Goal: Transaction & Acquisition: Download file/media

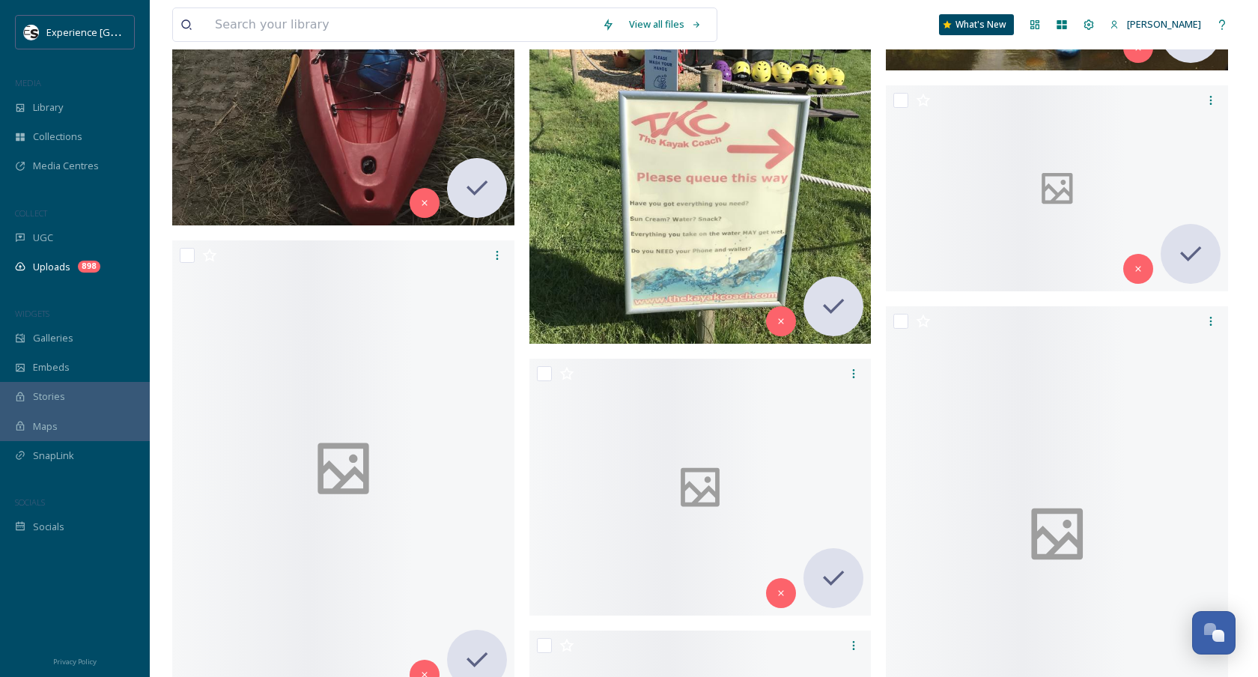
scroll to position [28989, 0]
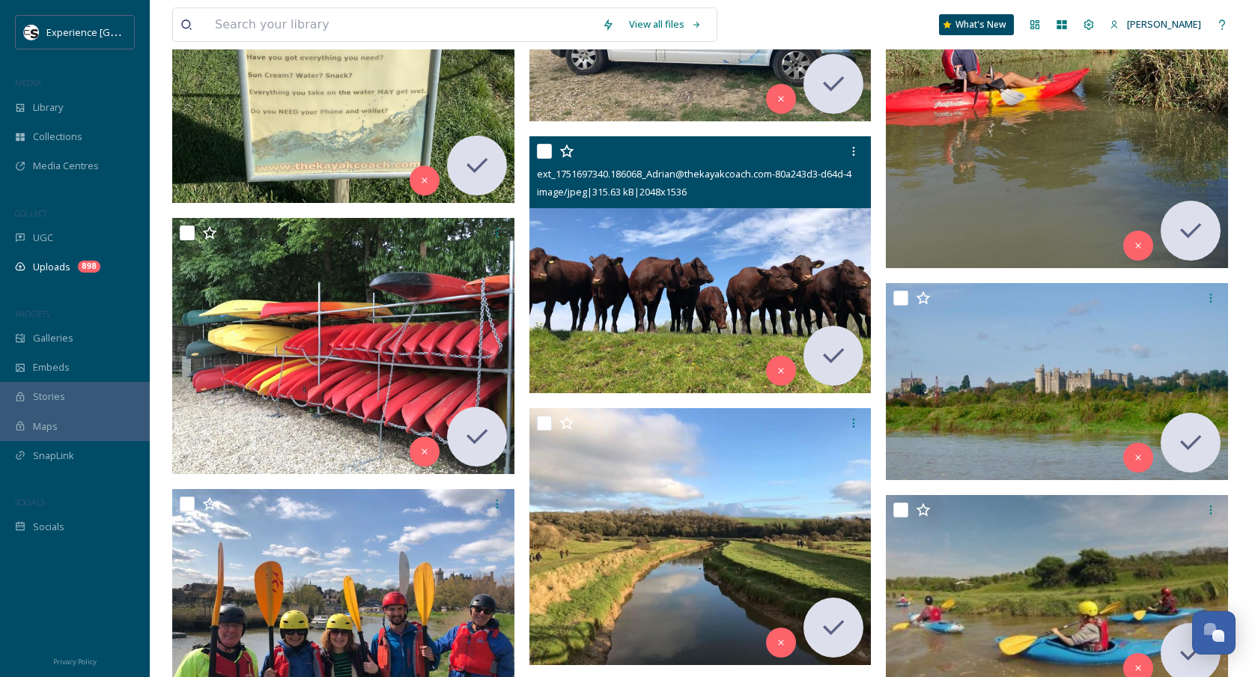
click at [600, 288] on img at bounding box center [700, 264] width 342 height 257
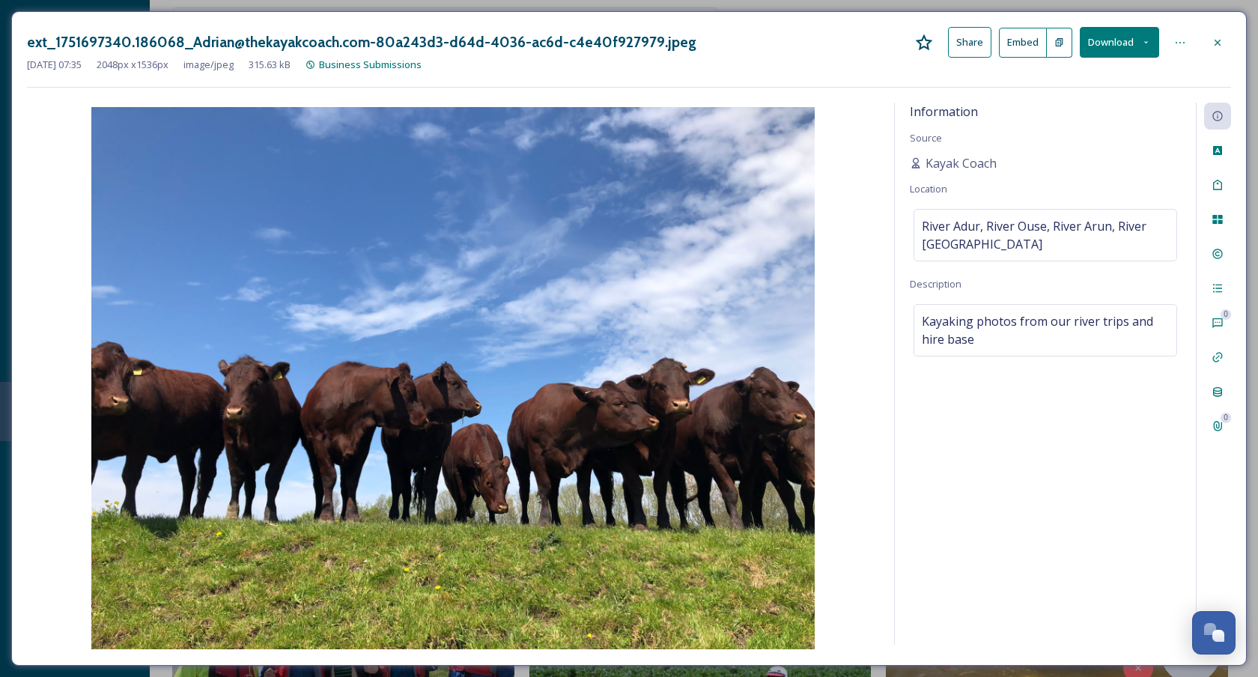
click at [1215, 37] on icon at bounding box center [1217, 43] width 12 height 12
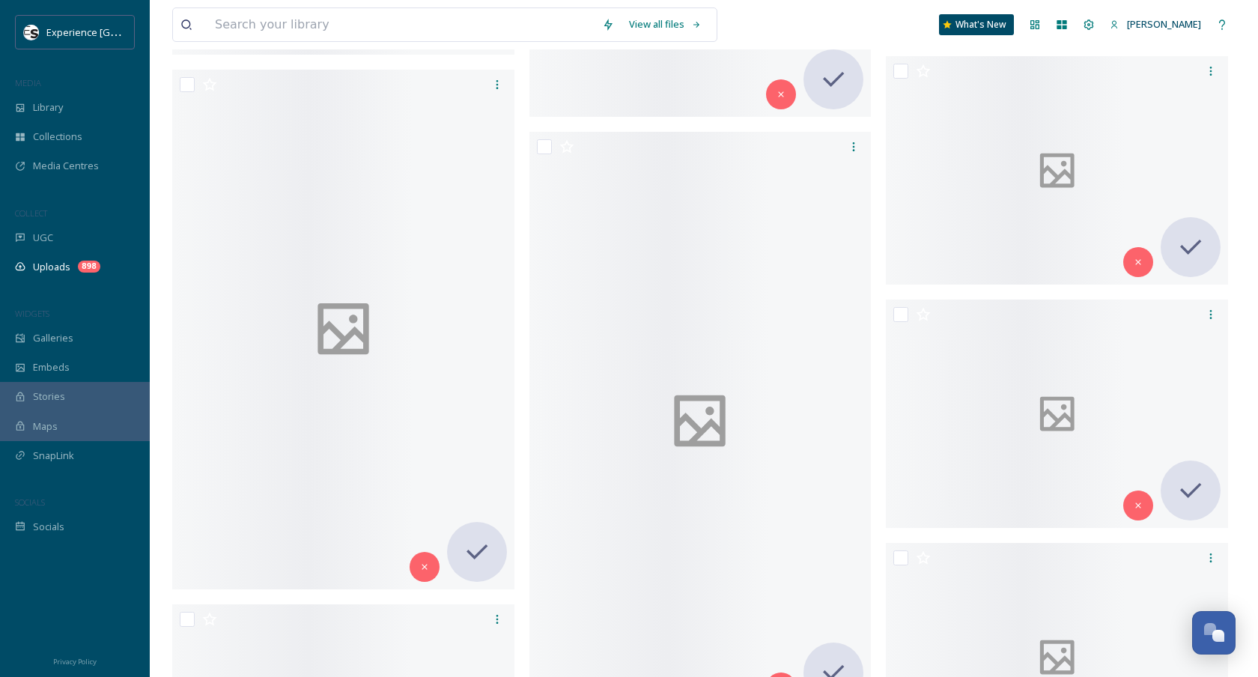
scroll to position [33256, 0]
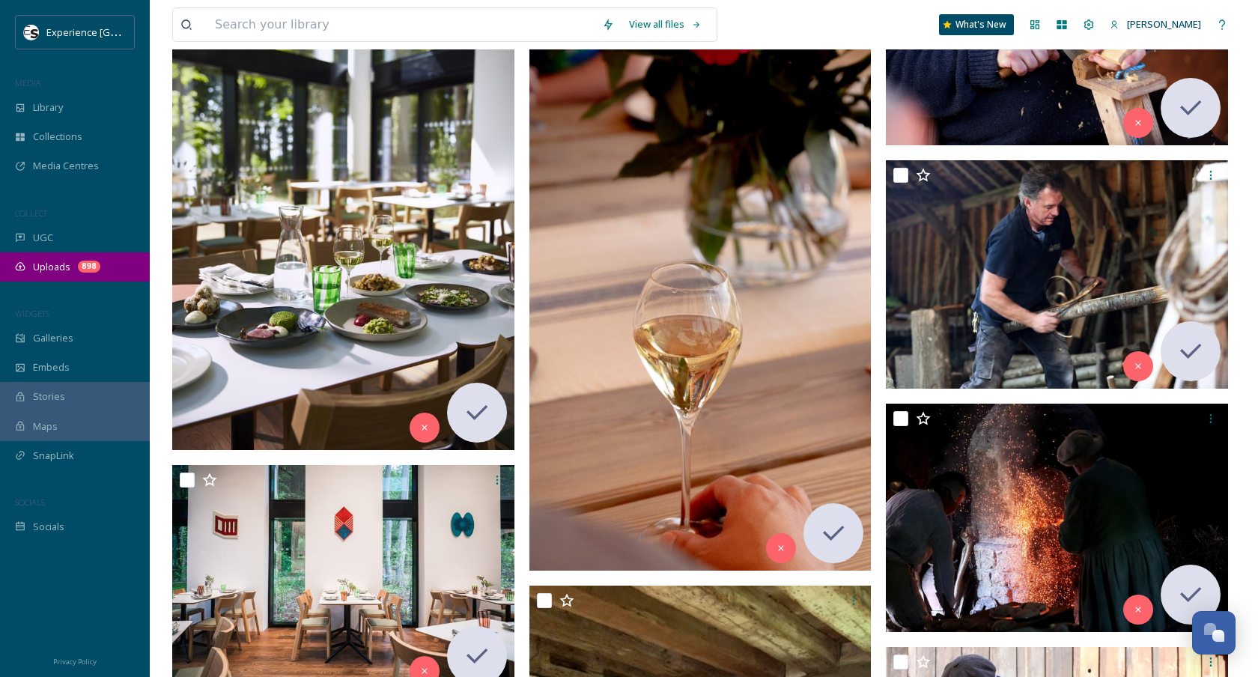
click at [64, 273] on div "Uploads 898" at bounding box center [75, 266] width 150 height 29
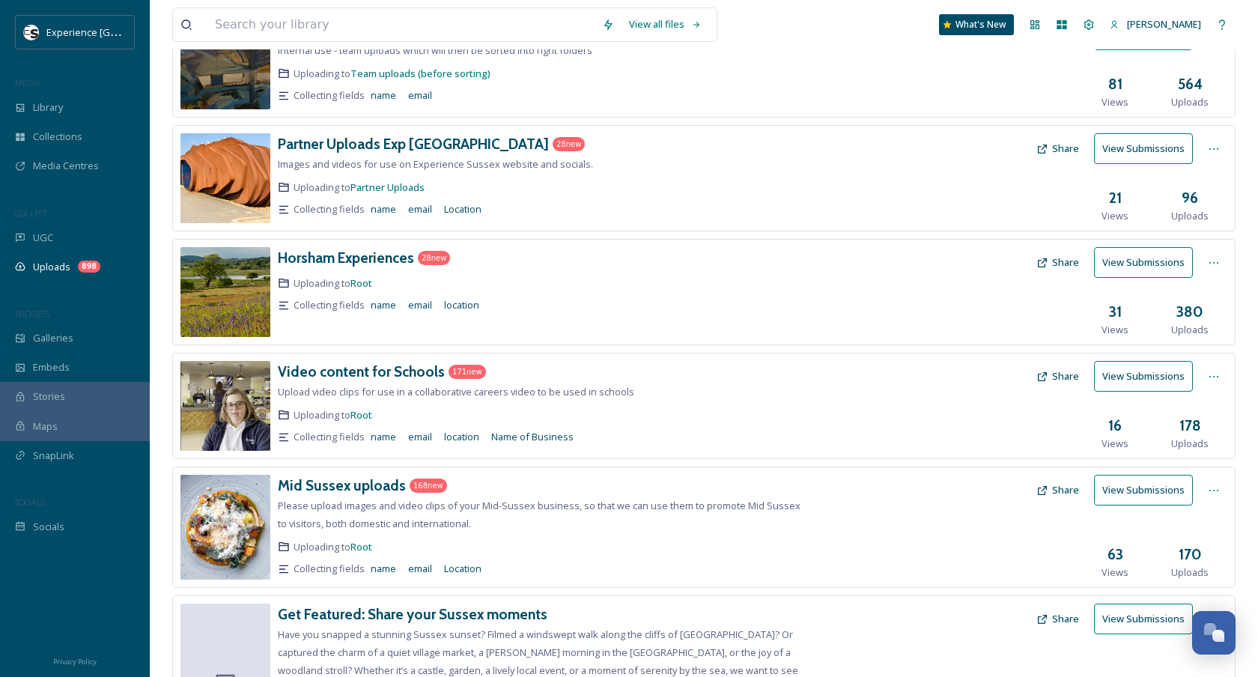
scroll to position [350, 0]
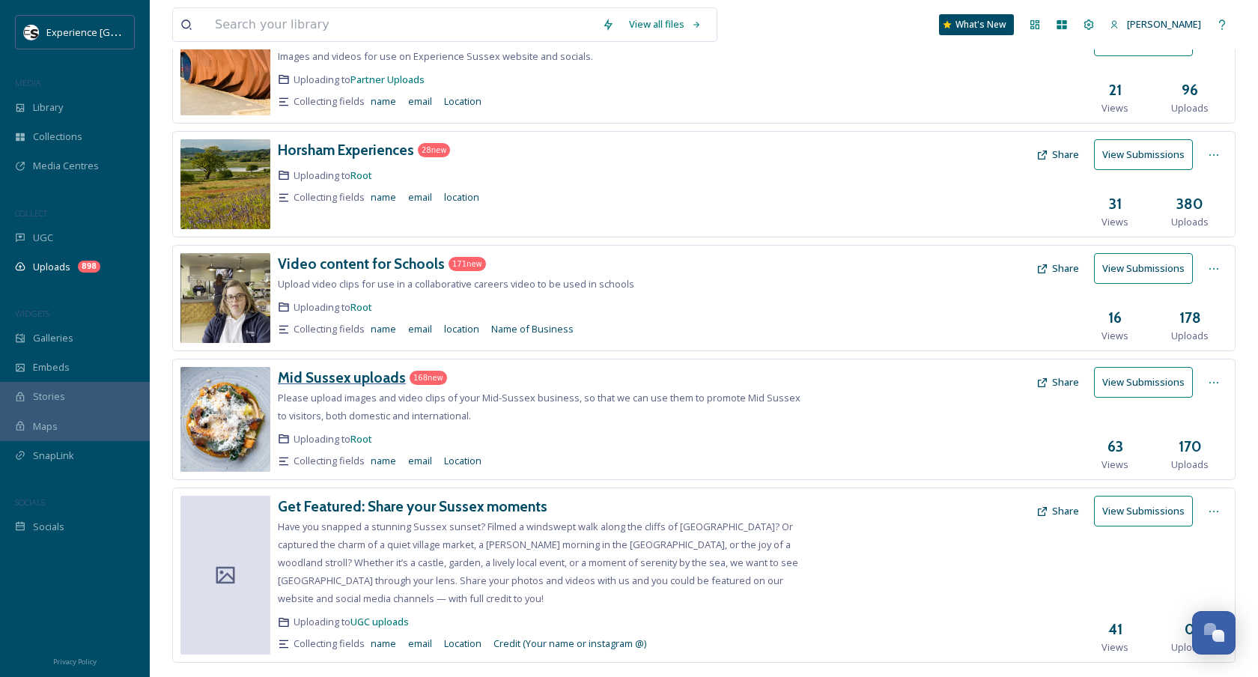
click at [364, 378] on h3 "Mid Sussex uploads" at bounding box center [342, 377] width 128 height 18
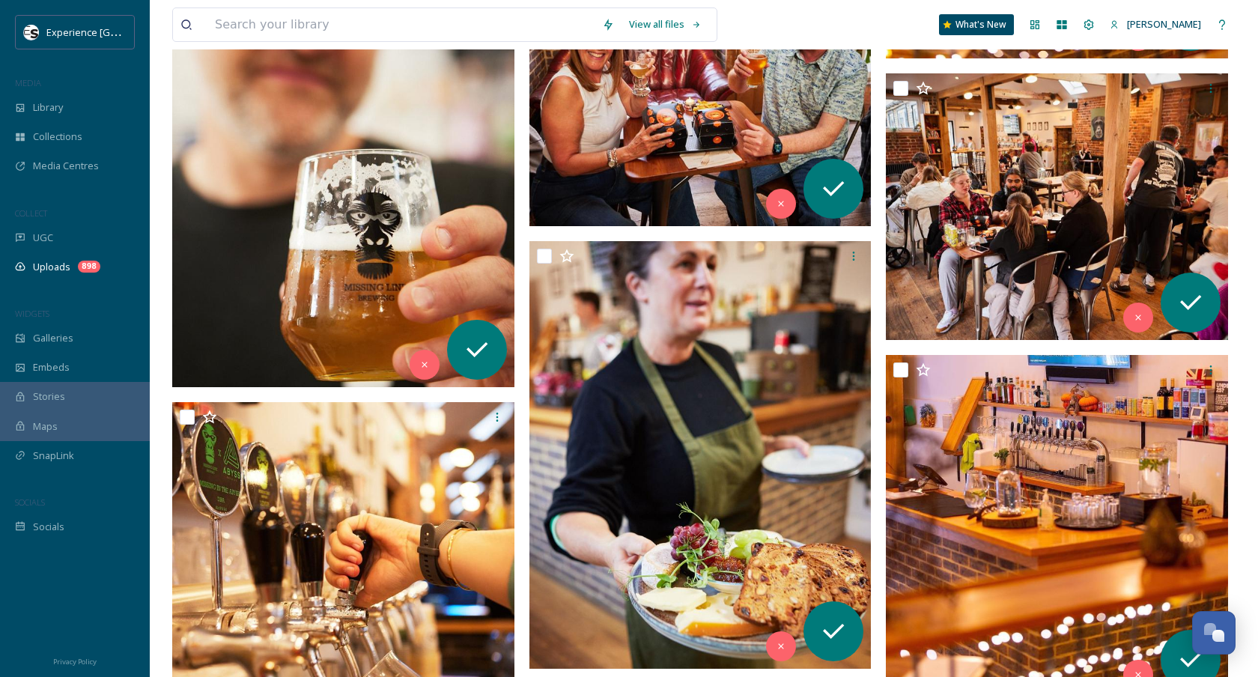
scroll to position [739, 0]
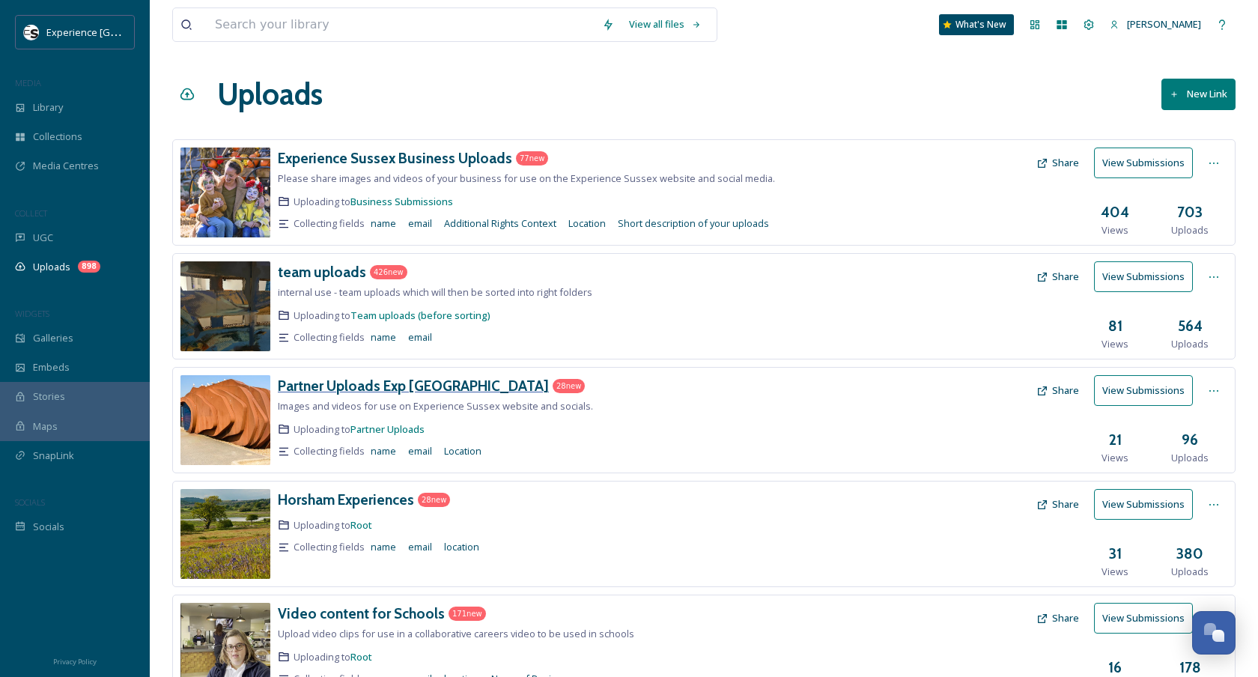
click at [357, 378] on h3 "Partner Uploads Exp [GEOGRAPHIC_DATA]" at bounding box center [413, 386] width 271 height 18
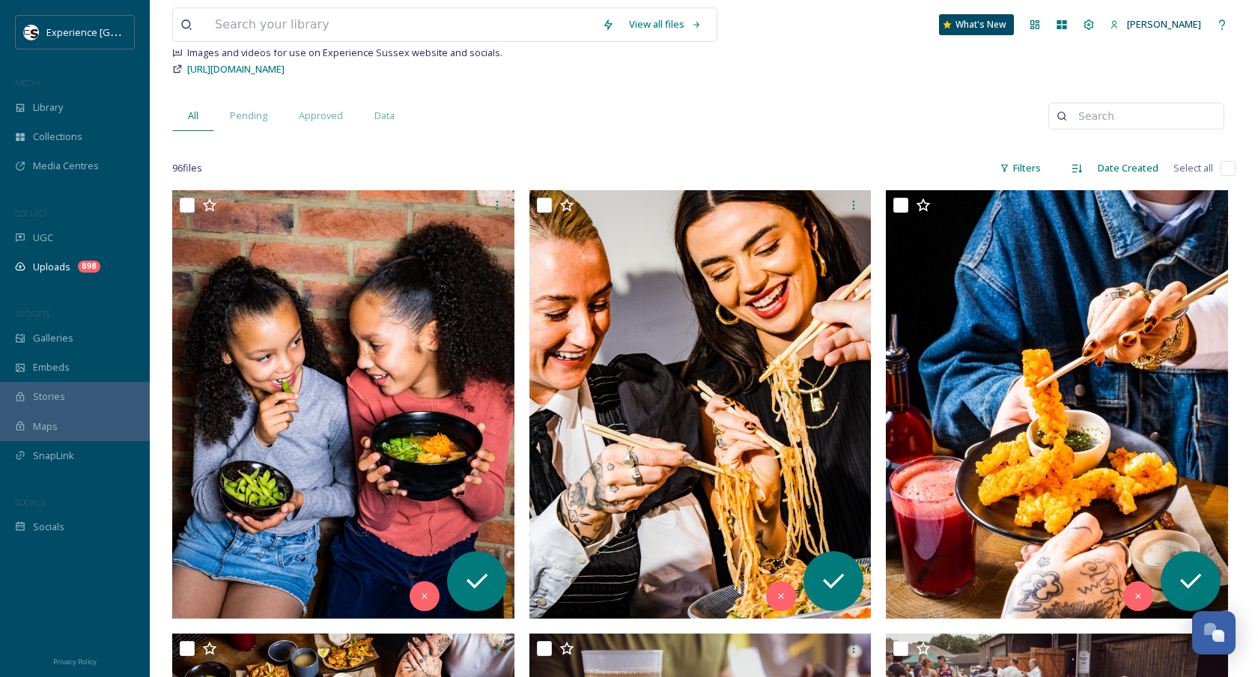
scroll to position [317, 0]
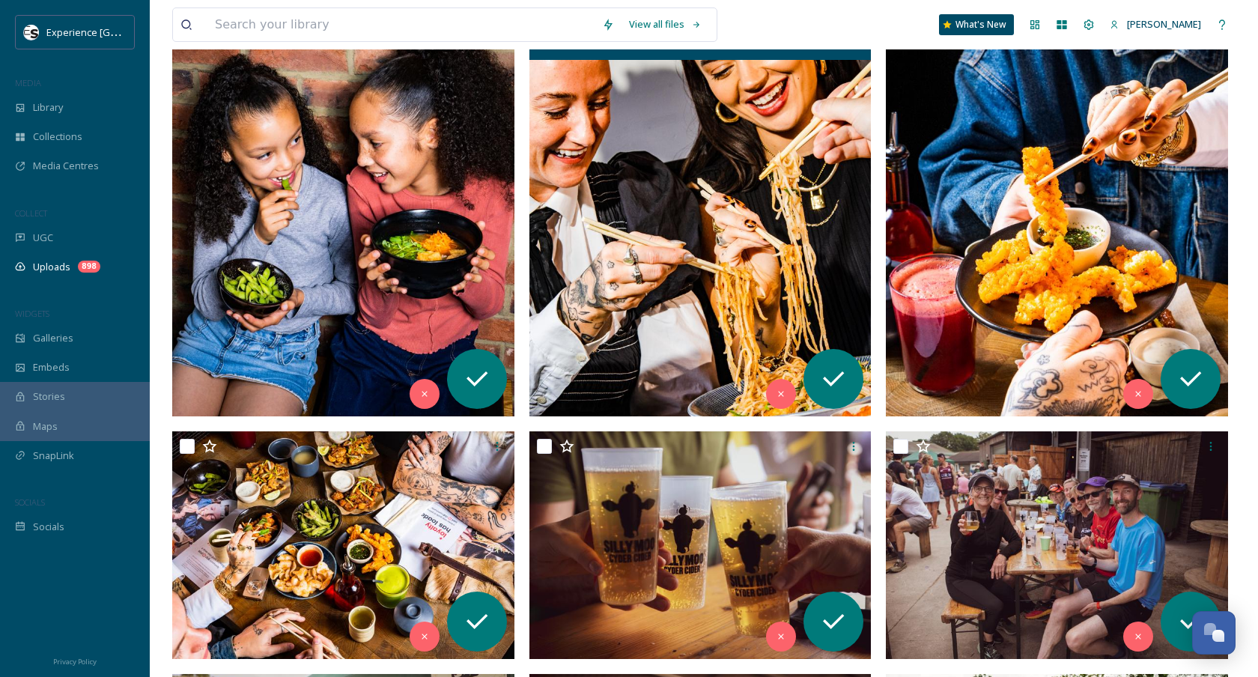
click at [629, 207] on img at bounding box center [700, 201] width 342 height 427
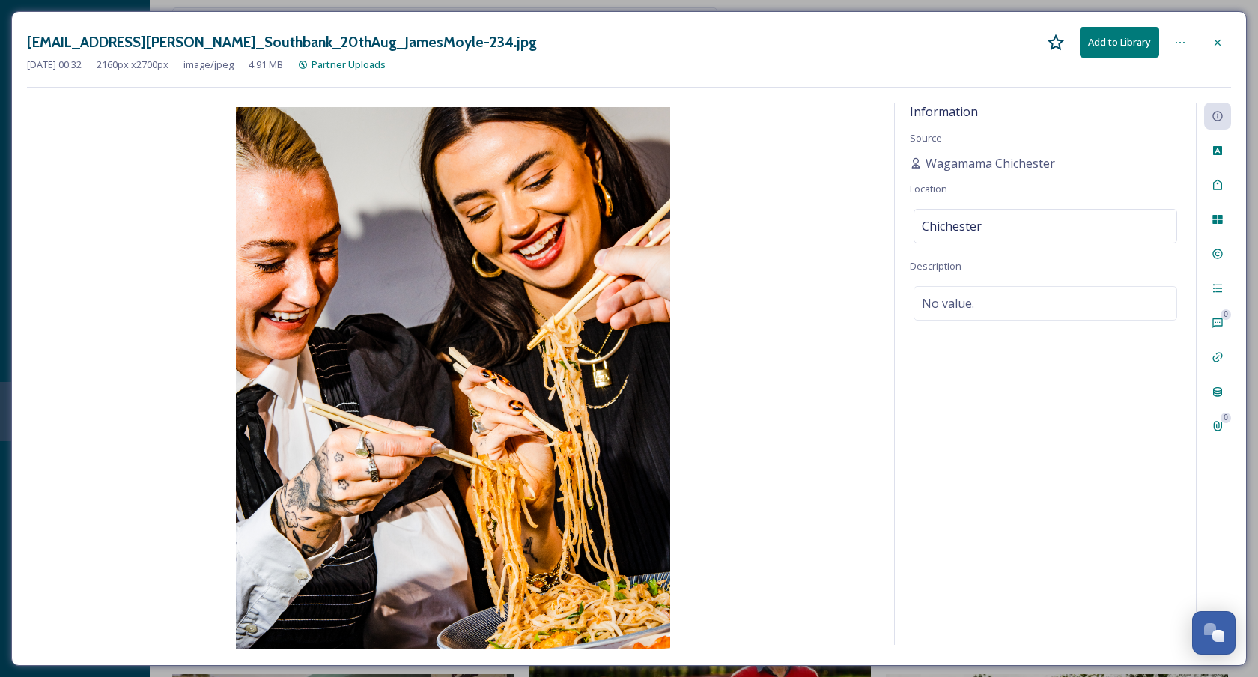
click at [1222, 38] on icon at bounding box center [1217, 43] width 12 height 12
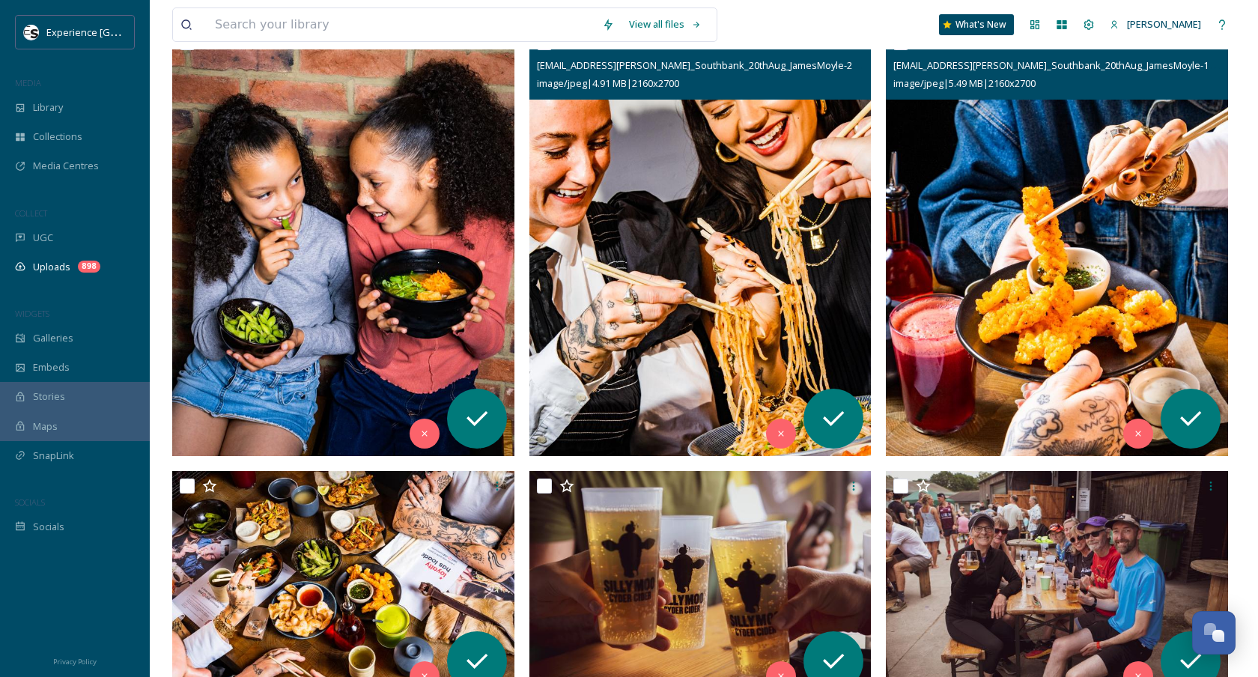
scroll to position [234, 0]
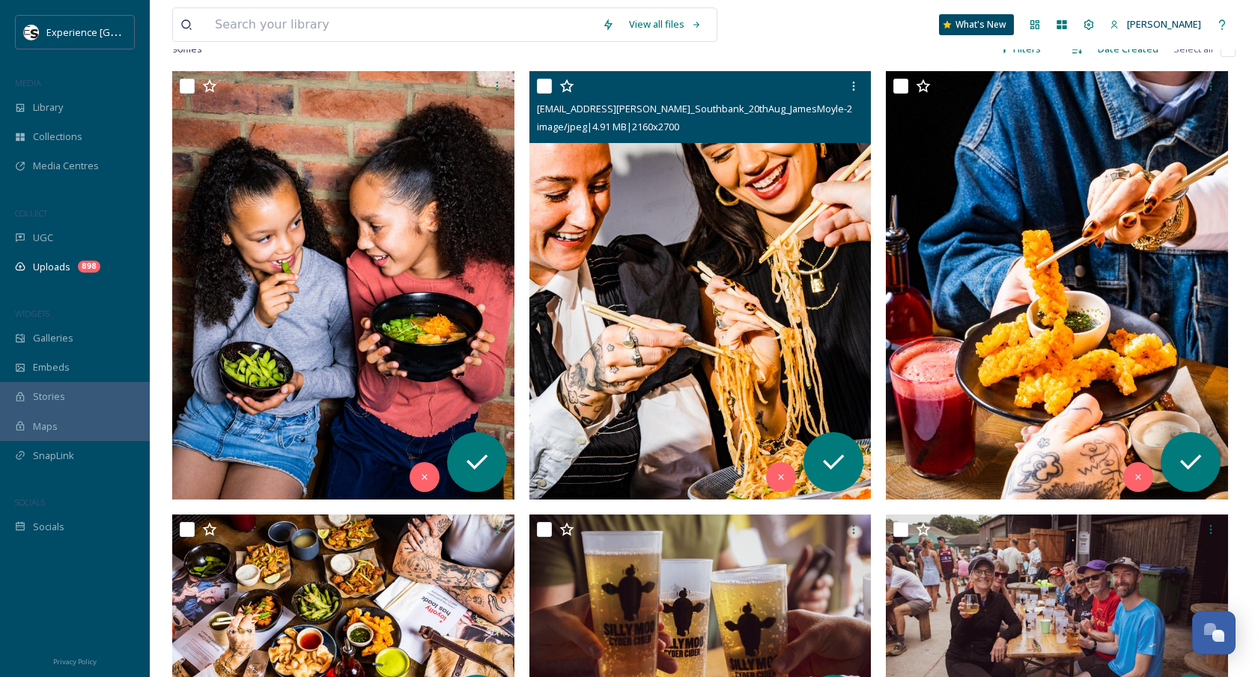
click at [648, 376] on img at bounding box center [700, 284] width 342 height 427
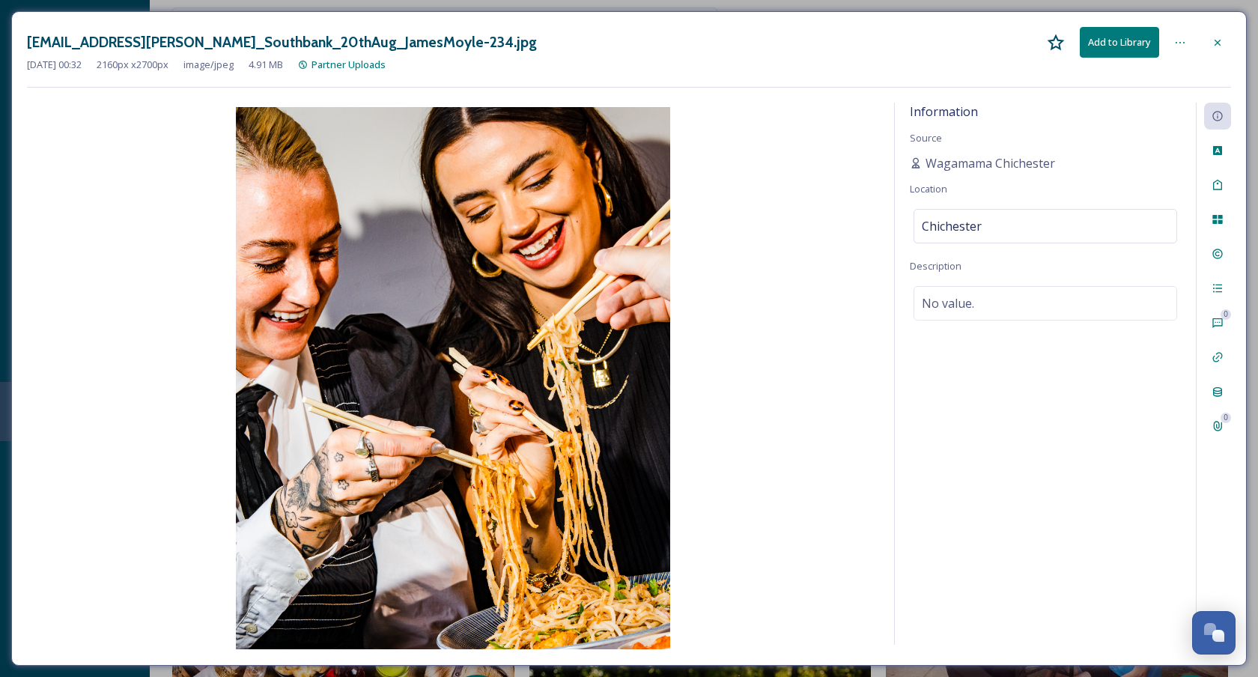
click at [1218, 43] on icon at bounding box center [1217, 42] width 6 height 6
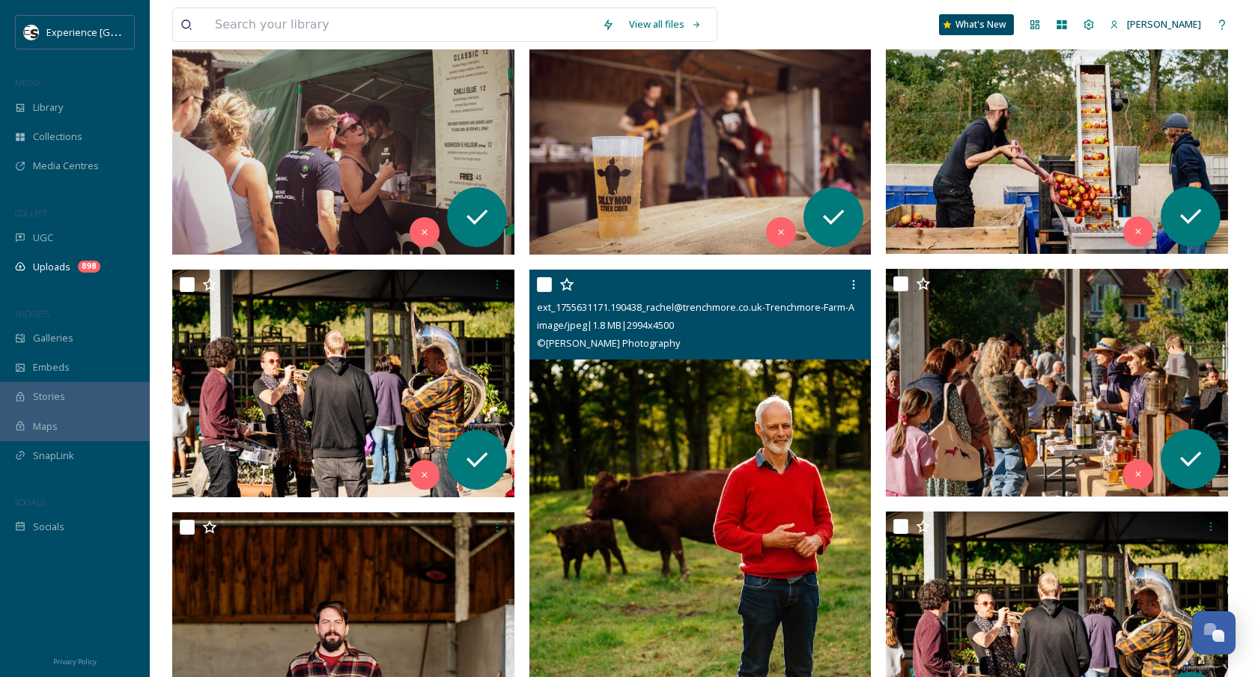
scroll to position [981, 0]
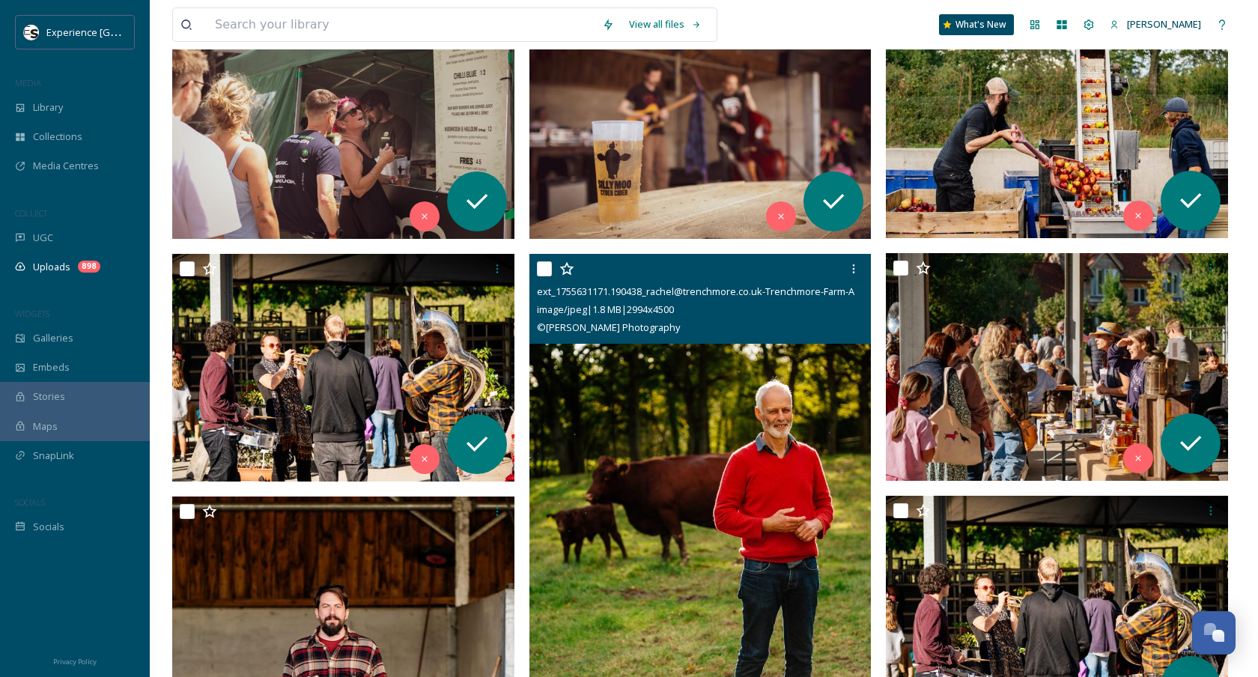
click at [642, 511] on img at bounding box center [700, 511] width 342 height 514
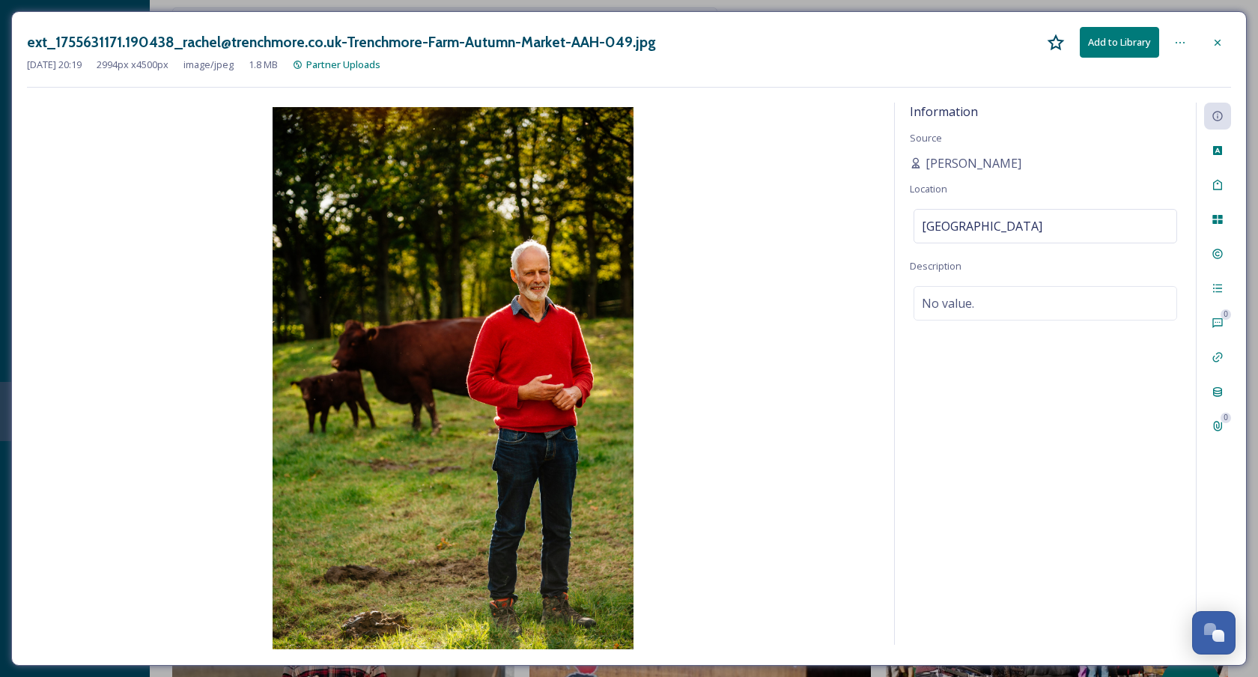
click at [397, 41] on h3 "ext_1755631171.190438_rachel@trenchmore.co.uk-Trenchmore-Farm-Autumn-Market-AAH…" at bounding box center [341, 42] width 629 height 22
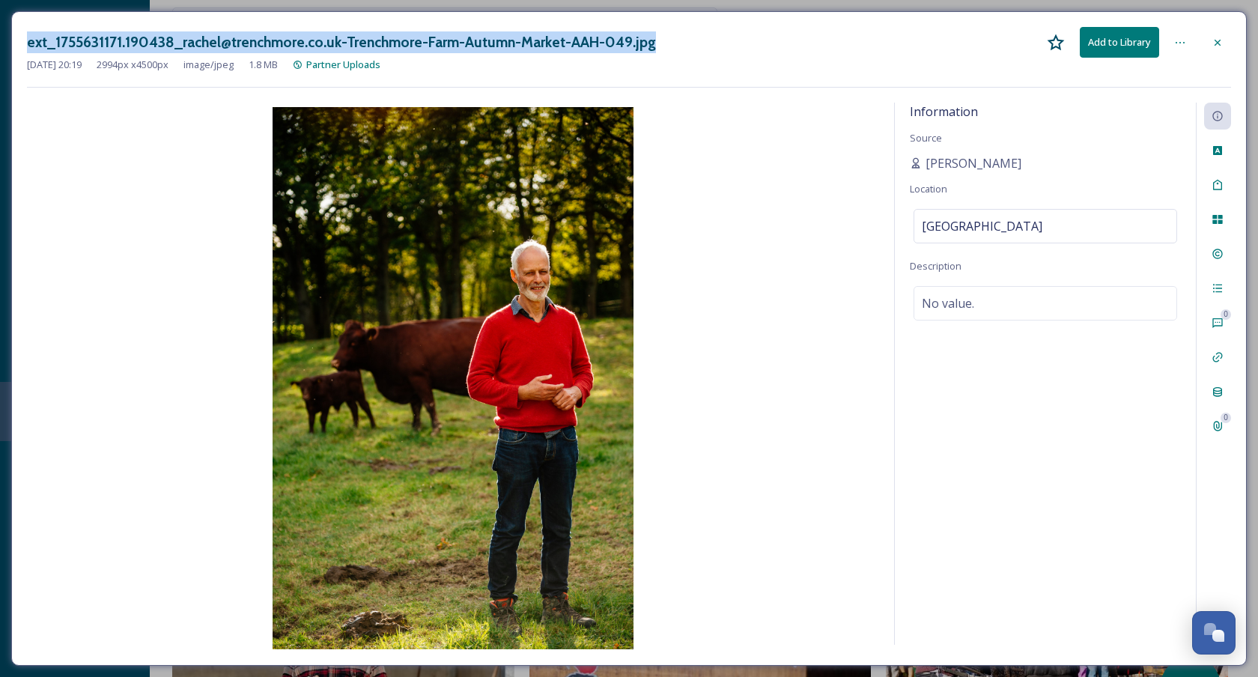
drag, startPoint x: 397, startPoint y: 41, endPoint x: 439, endPoint y: 43, distance: 42.7
click at [436, 43] on h3 "ext_1755631171.190438_rachel@trenchmore.co.uk-Trenchmore-Farm-Autumn-Market-AAH…" at bounding box center [341, 42] width 629 height 22
click at [544, 45] on h3 "ext_1755631171.190438_rachel@trenchmore.co.uk-Trenchmore-Farm-Autumn-Market-AAH…" at bounding box center [341, 42] width 629 height 22
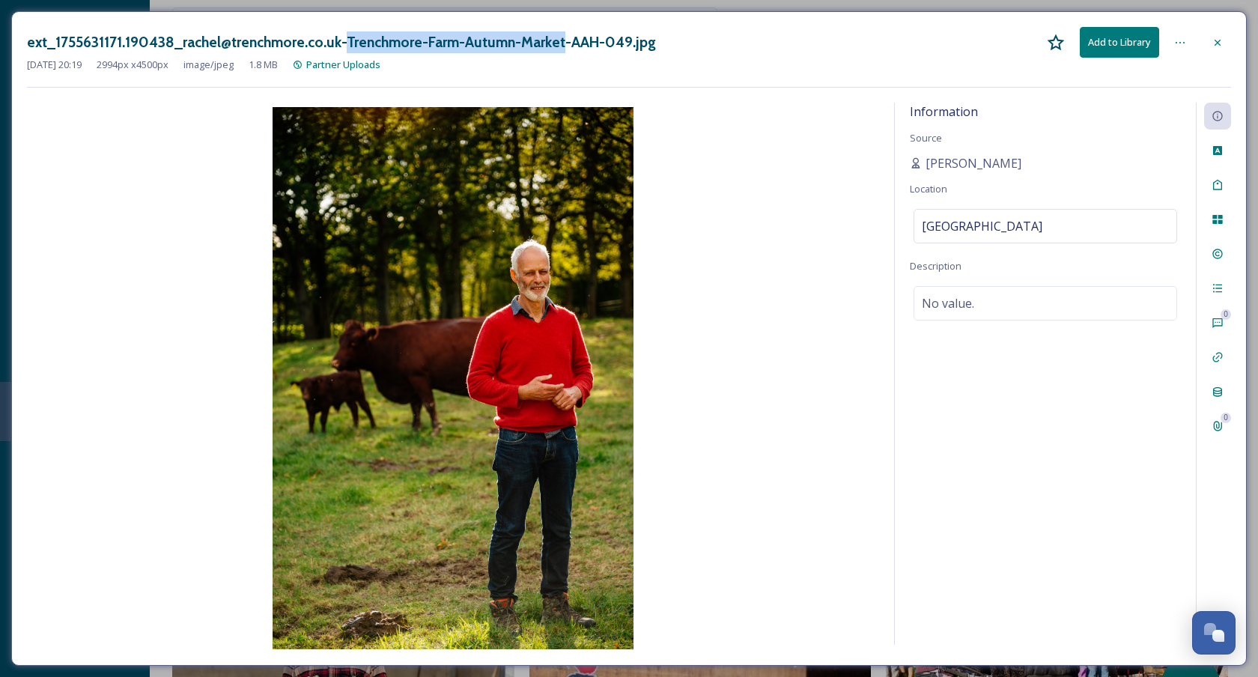
drag, startPoint x: 544, startPoint y: 45, endPoint x: 396, endPoint y: 48, distance: 148.2
click at [396, 48] on h3 "ext_1755631171.190438_rachel@trenchmore.co.uk-Trenchmore-Farm-Autumn-Market-AAH…" at bounding box center [341, 42] width 629 height 22
click at [1219, 43] on icon at bounding box center [1217, 43] width 12 height 12
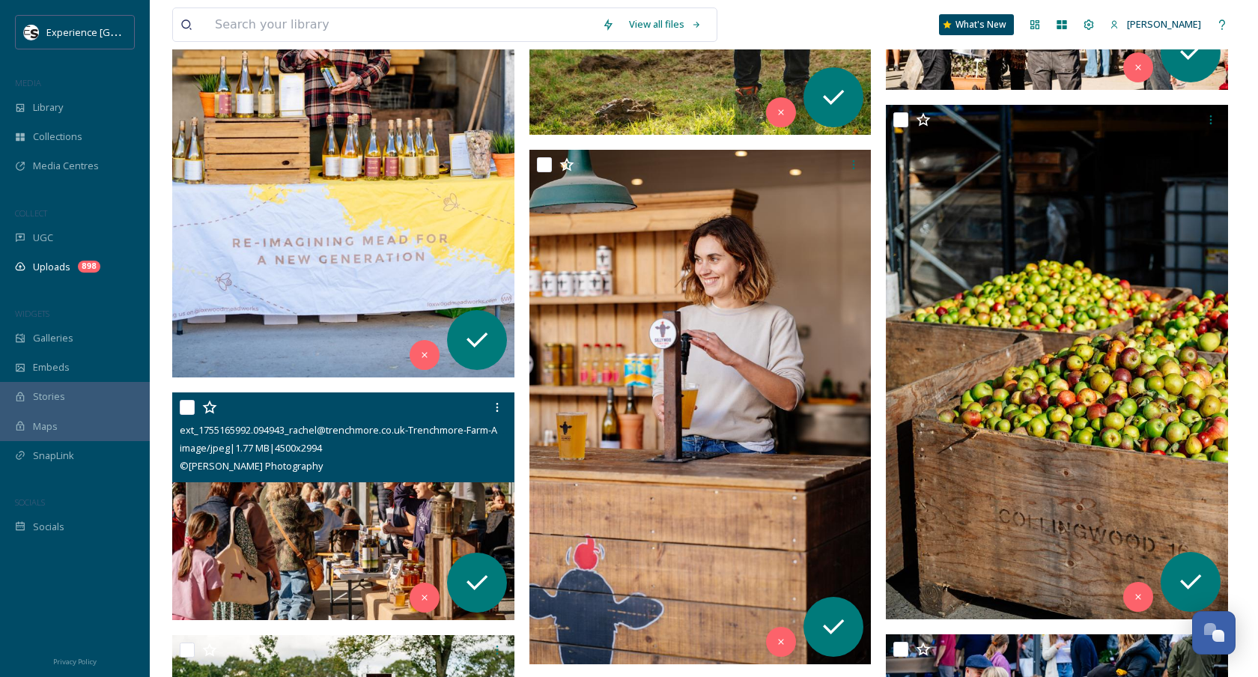
scroll to position [1564, 0]
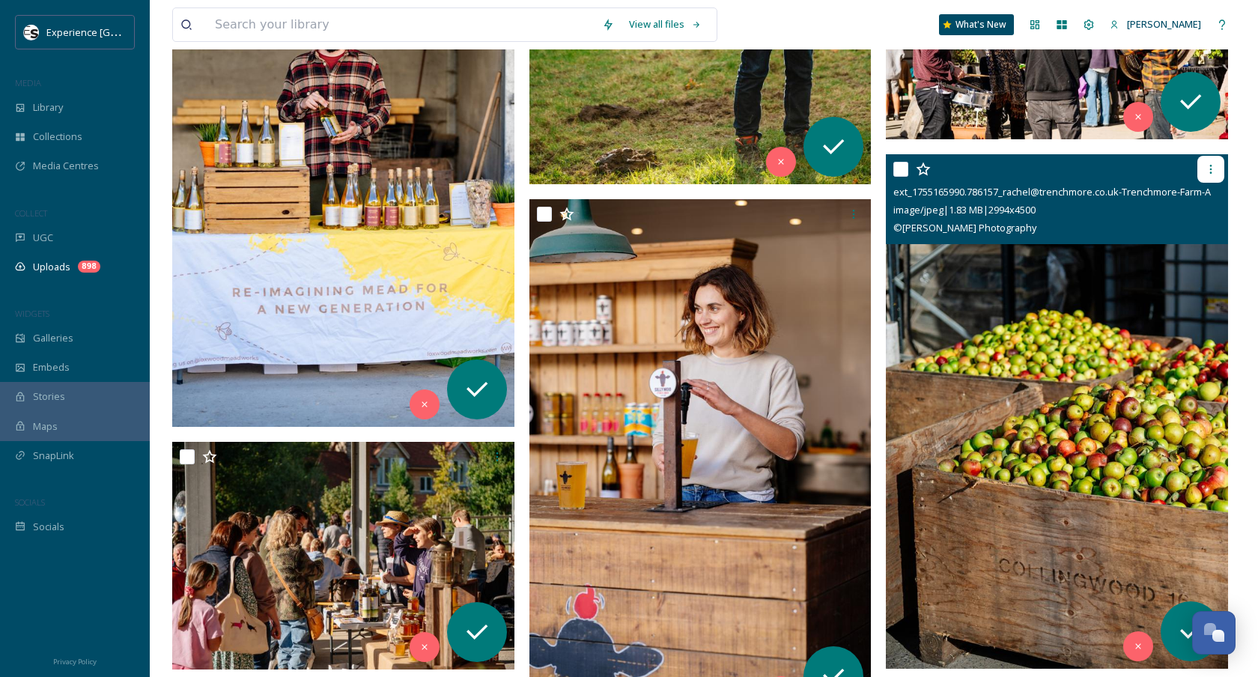
click at [1201, 172] on div at bounding box center [1210, 169] width 27 height 27
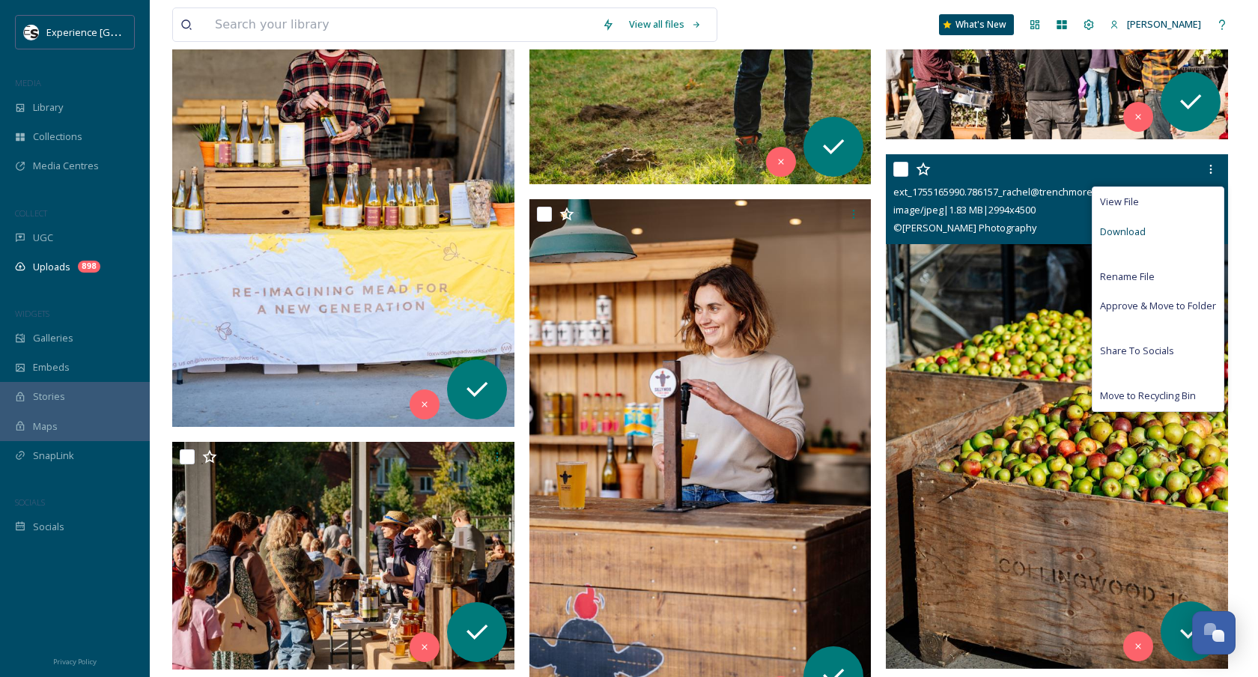
click at [1151, 229] on div "Download" at bounding box center [1157, 231] width 131 height 29
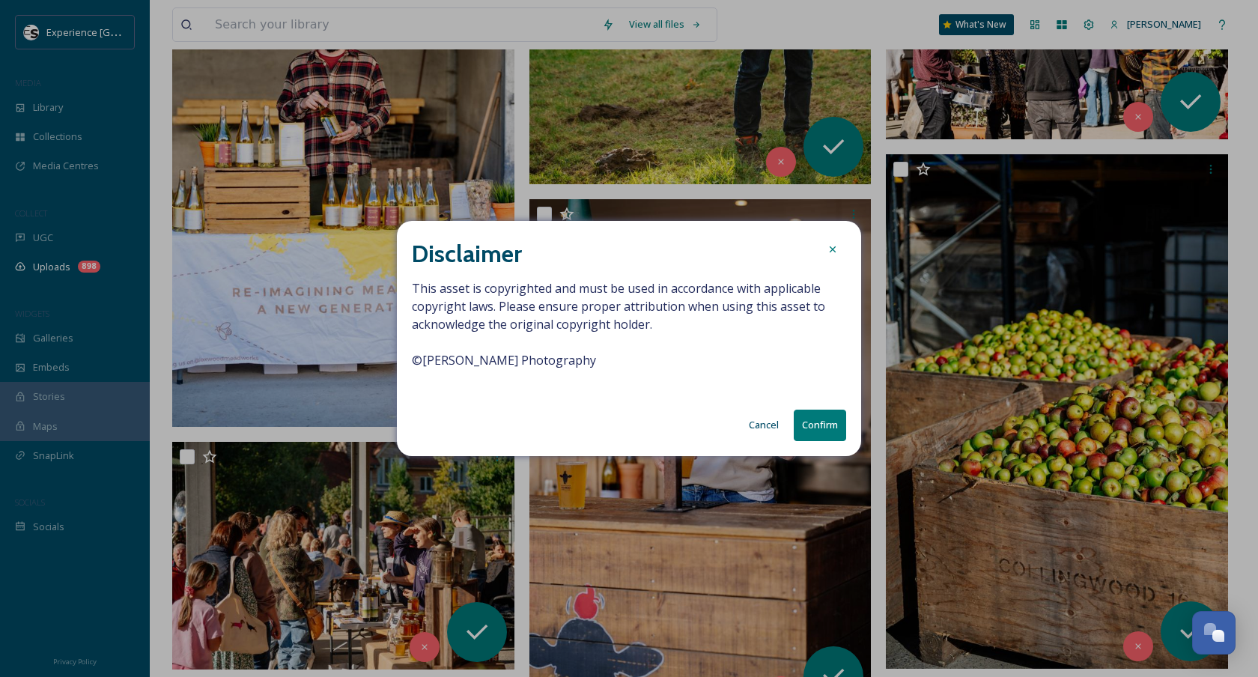
click at [528, 364] on span "This asset is copyrighted and must be used in accordance with applicable copyri…" at bounding box center [629, 333] width 434 height 108
copy span "© [PERSON_NAME] Photography"
click at [840, 421] on button "Confirm" at bounding box center [819, 424] width 52 height 31
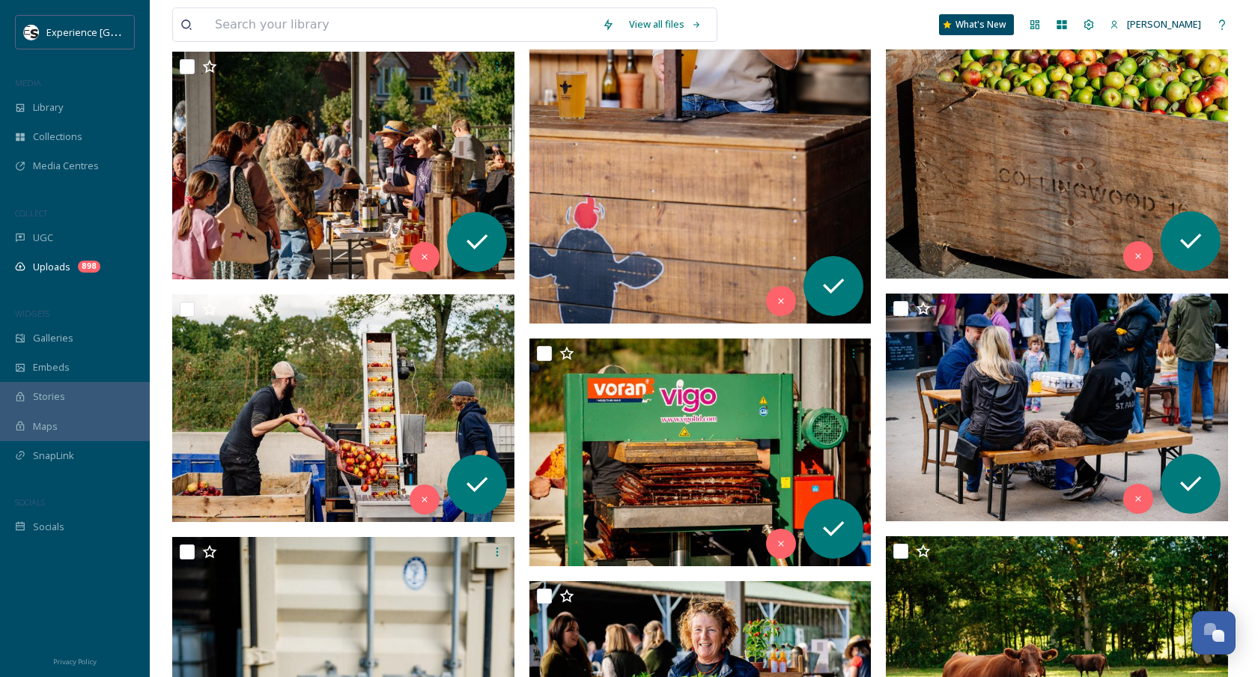
scroll to position [1873, 0]
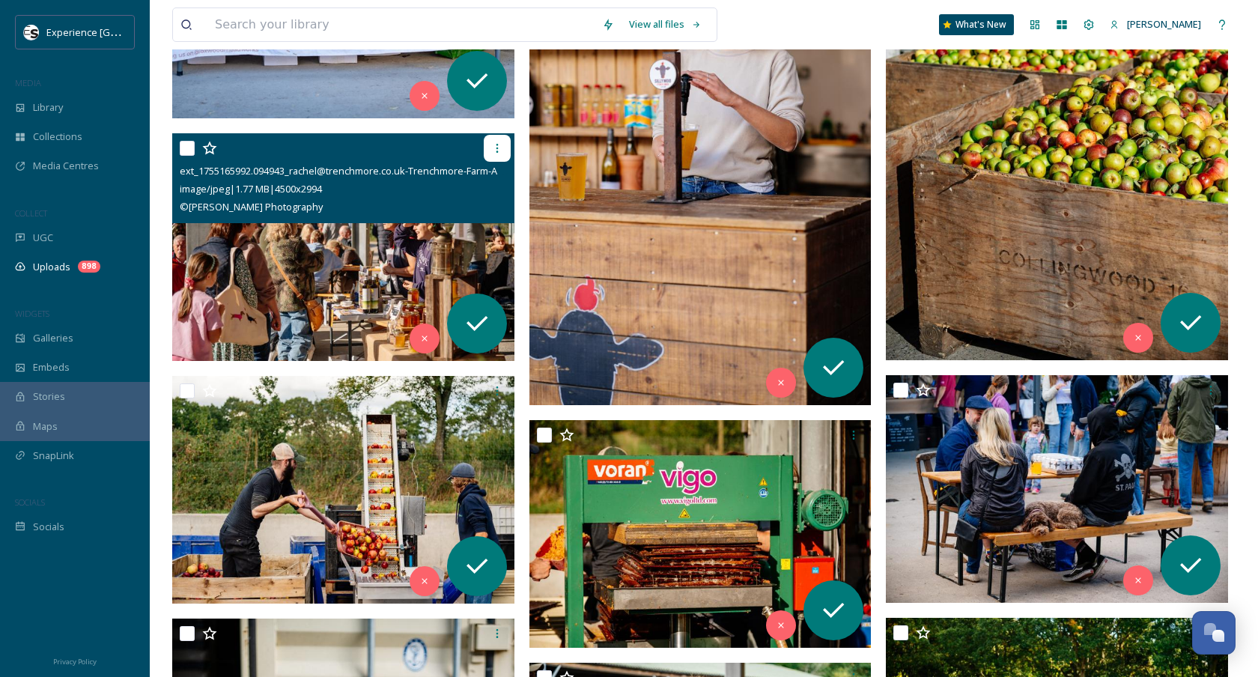
click at [505, 147] on div at bounding box center [497, 148] width 27 height 27
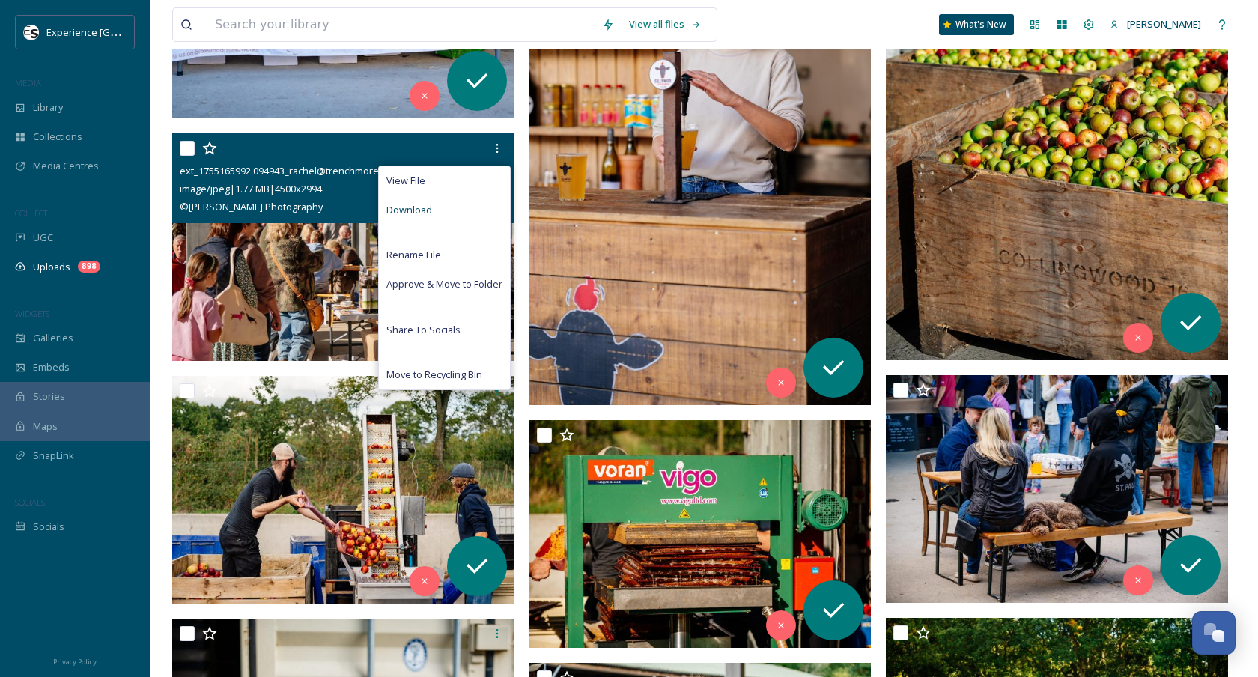
click at [474, 208] on div "Download" at bounding box center [444, 209] width 131 height 29
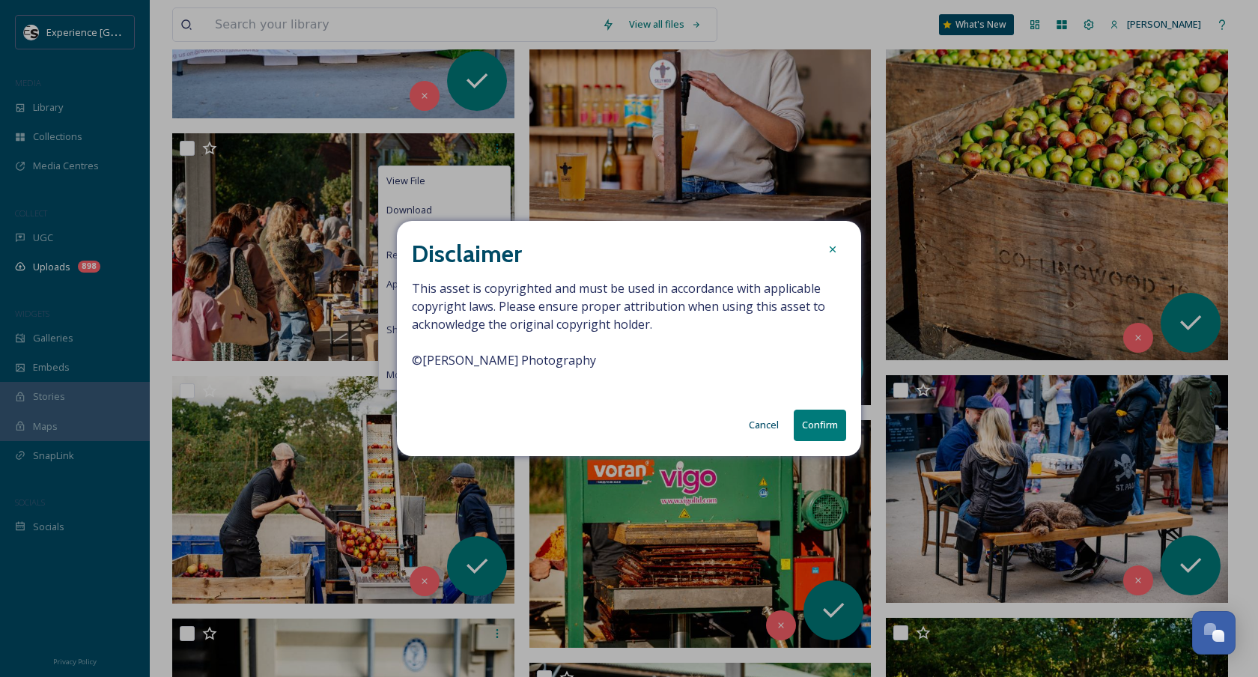
click at [824, 422] on button "Confirm" at bounding box center [819, 424] width 52 height 31
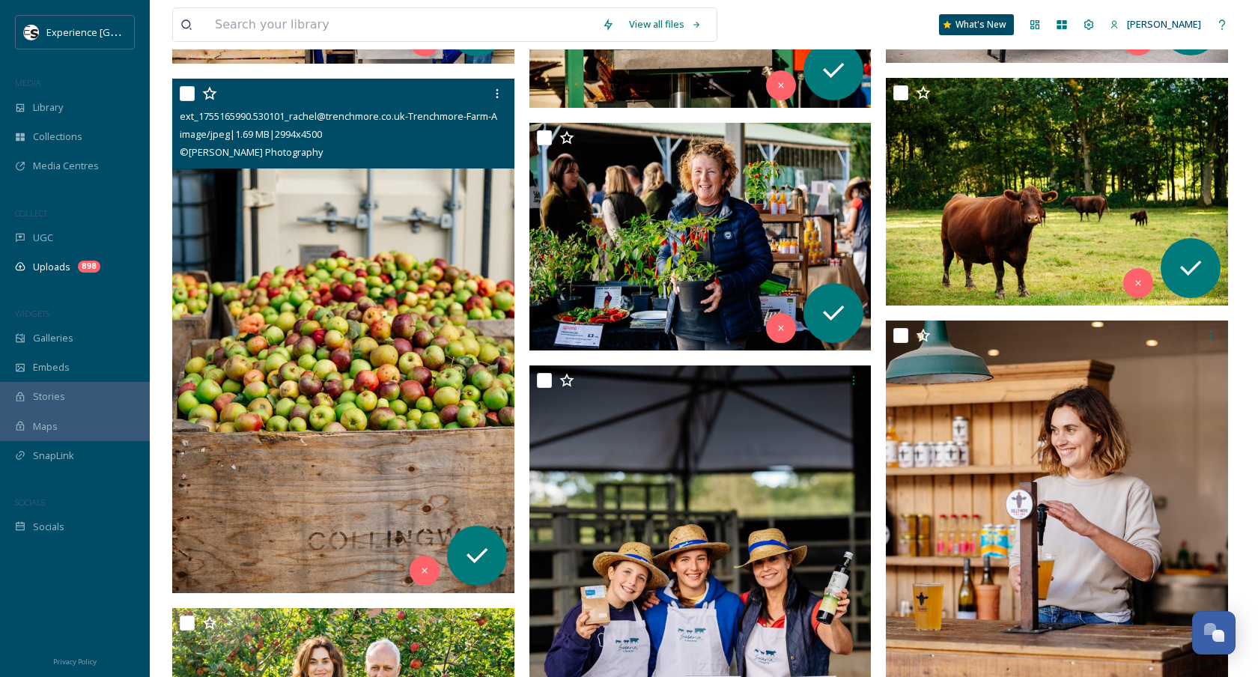
scroll to position [2415, 0]
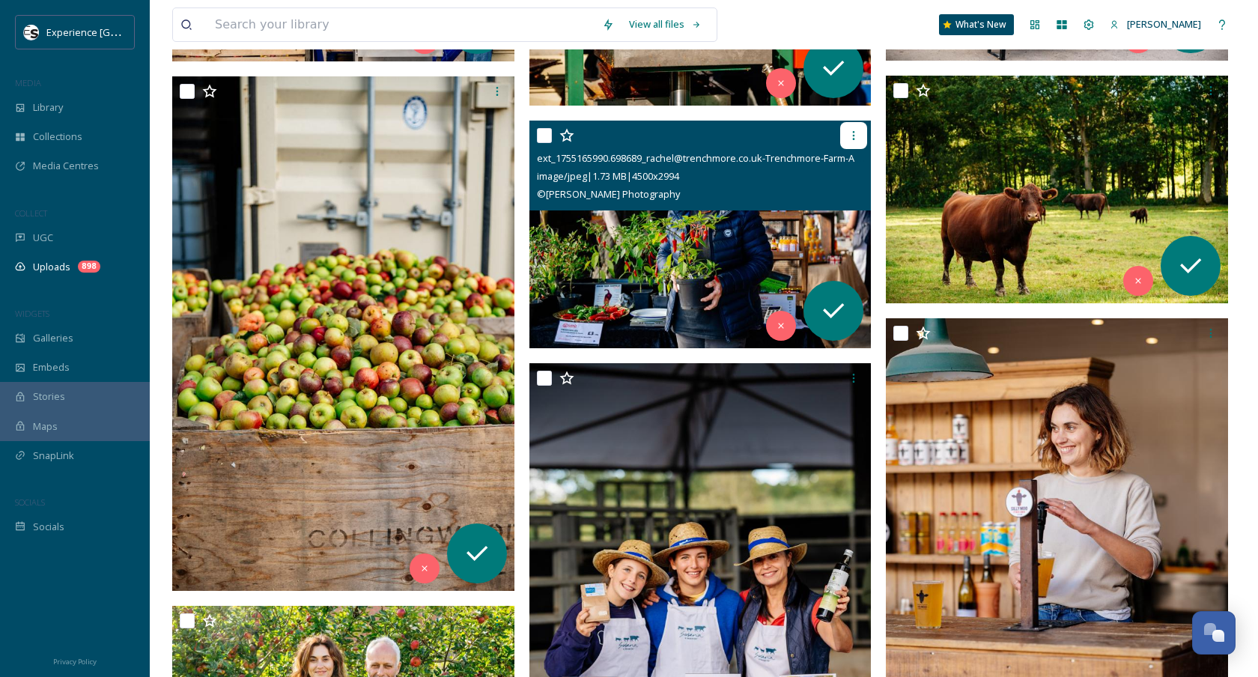
click at [853, 135] on icon at bounding box center [854, 135] width 2 height 9
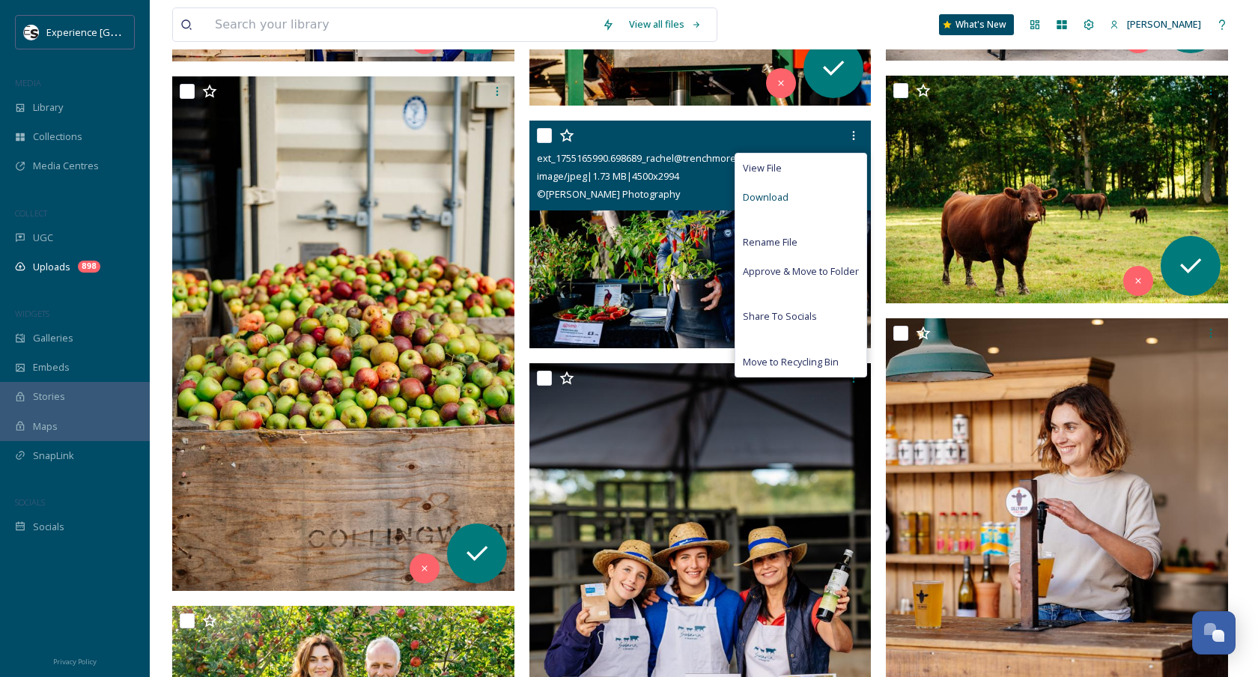
click at [800, 200] on div "Download" at bounding box center [800, 197] width 131 height 29
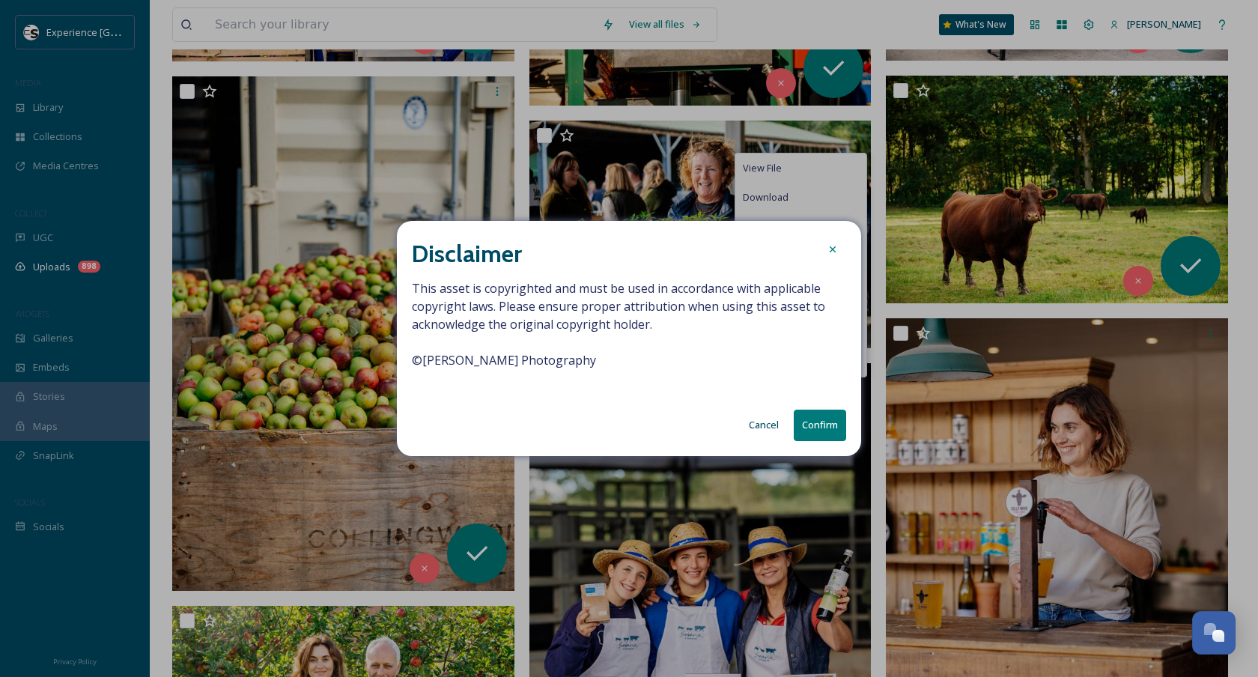
click at [820, 413] on button "Confirm" at bounding box center [819, 424] width 52 height 31
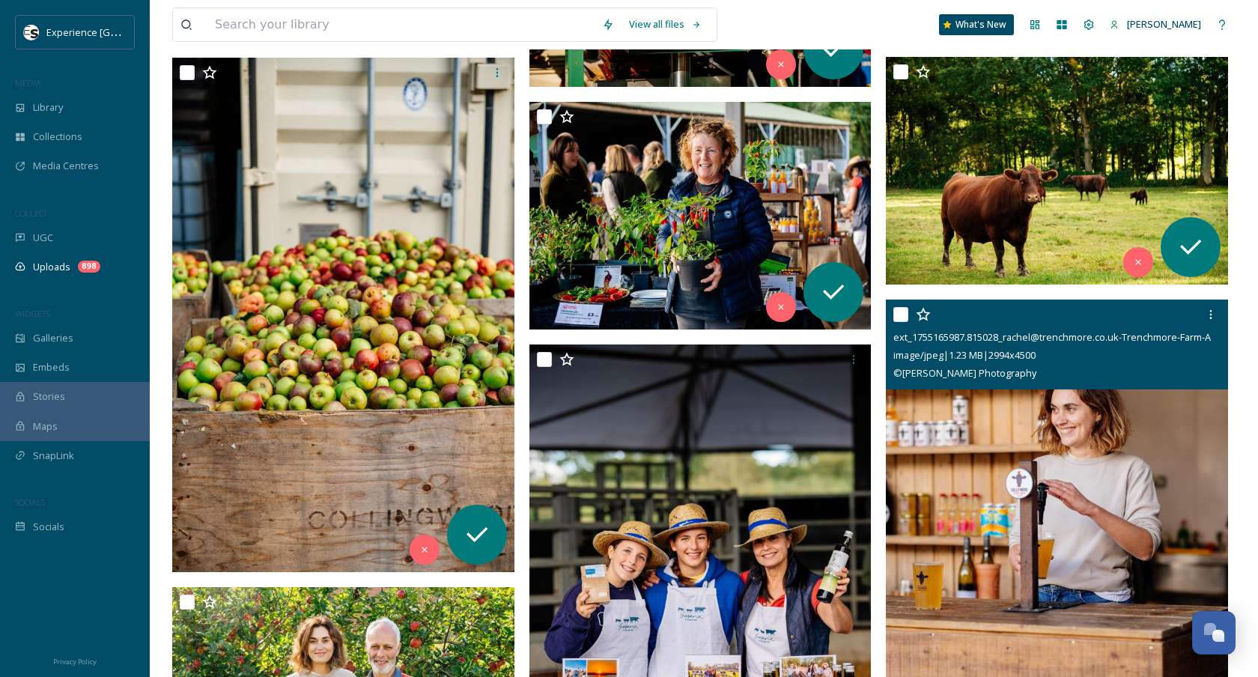
scroll to position [2460, 0]
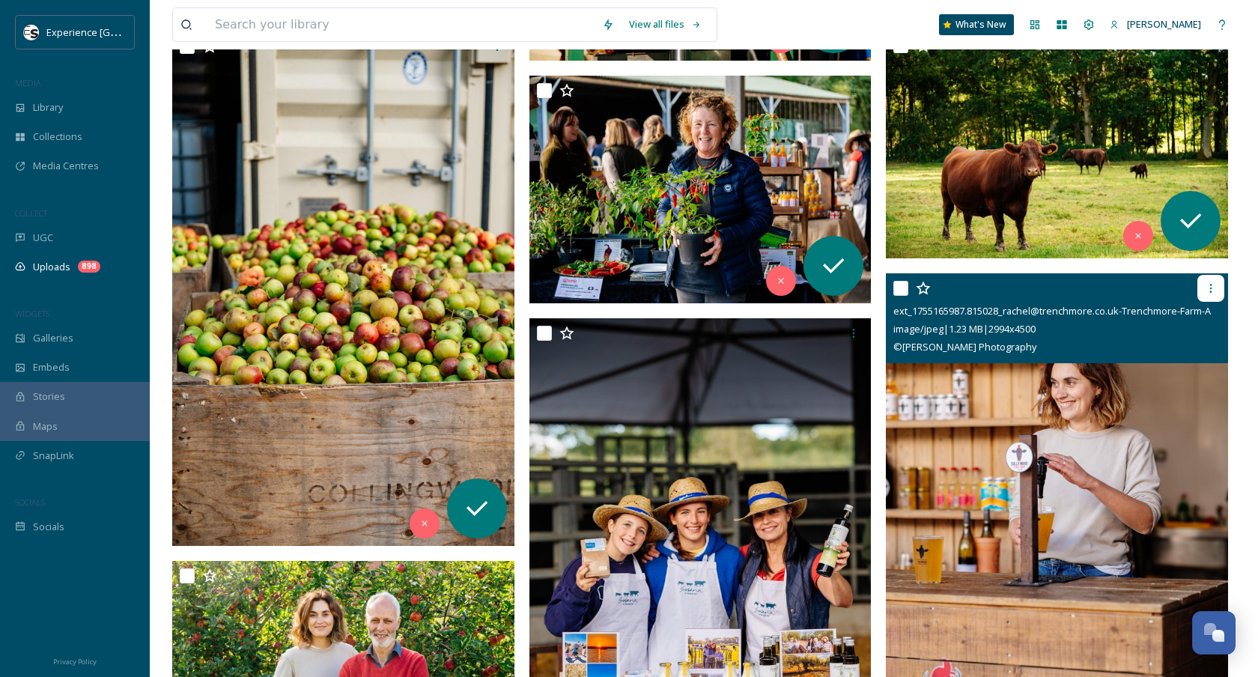
click at [1210, 284] on icon at bounding box center [1211, 288] width 2 height 9
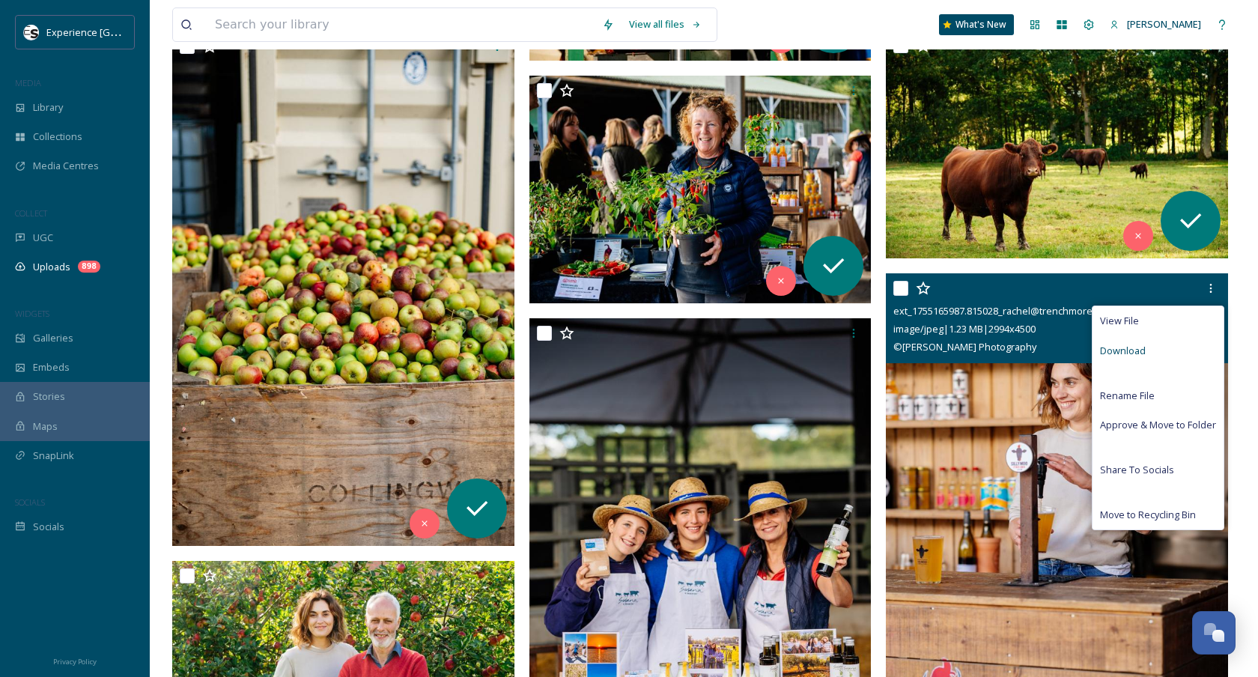
click at [1157, 353] on div "Download" at bounding box center [1157, 350] width 131 height 29
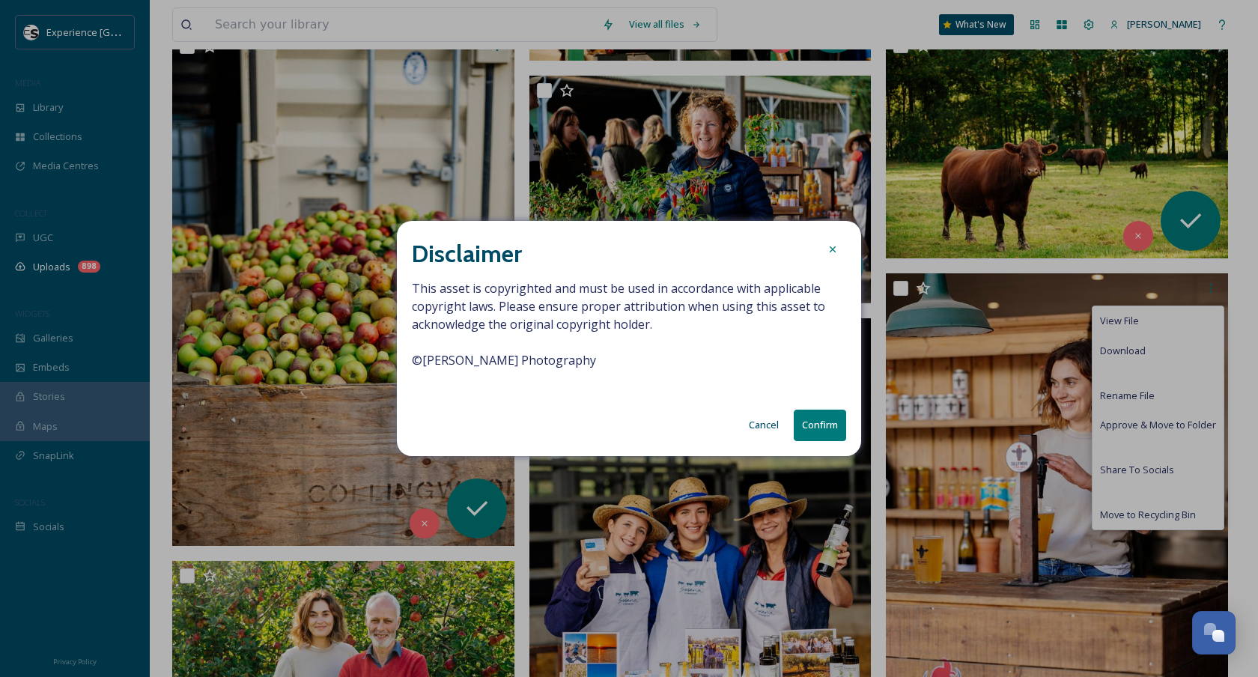
click at [832, 427] on button "Confirm" at bounding box center [819, 424] width 52 height 31
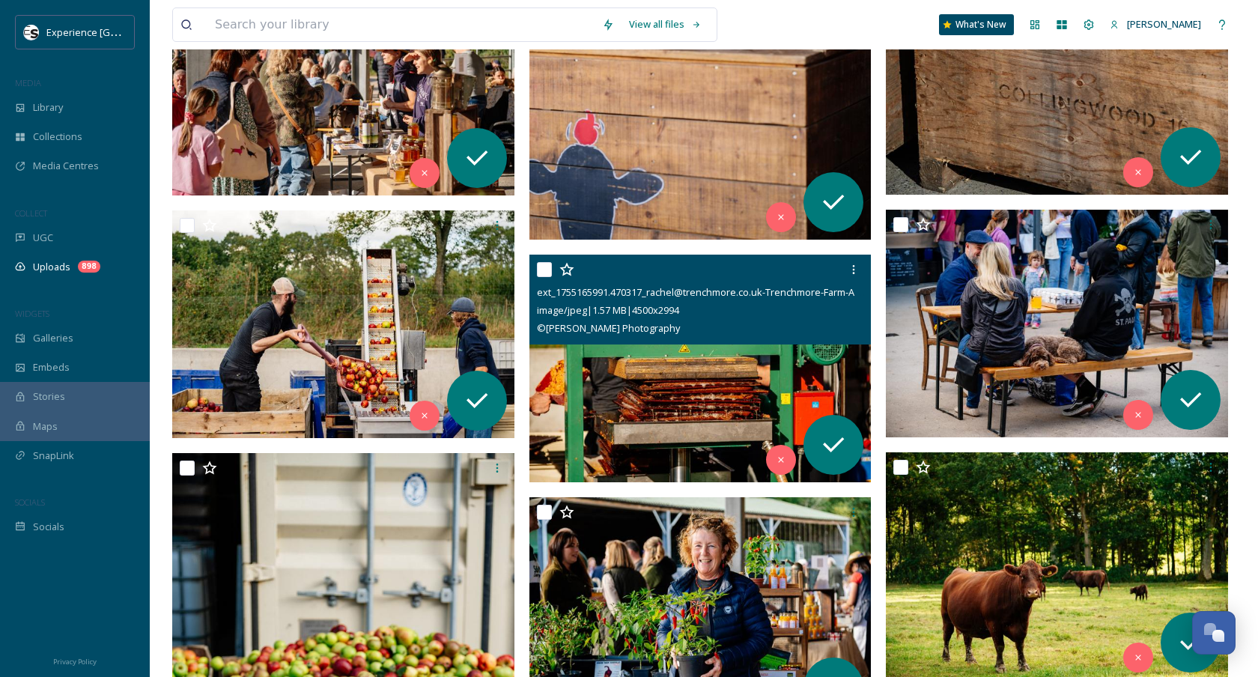
scroll to position [2037, 0]
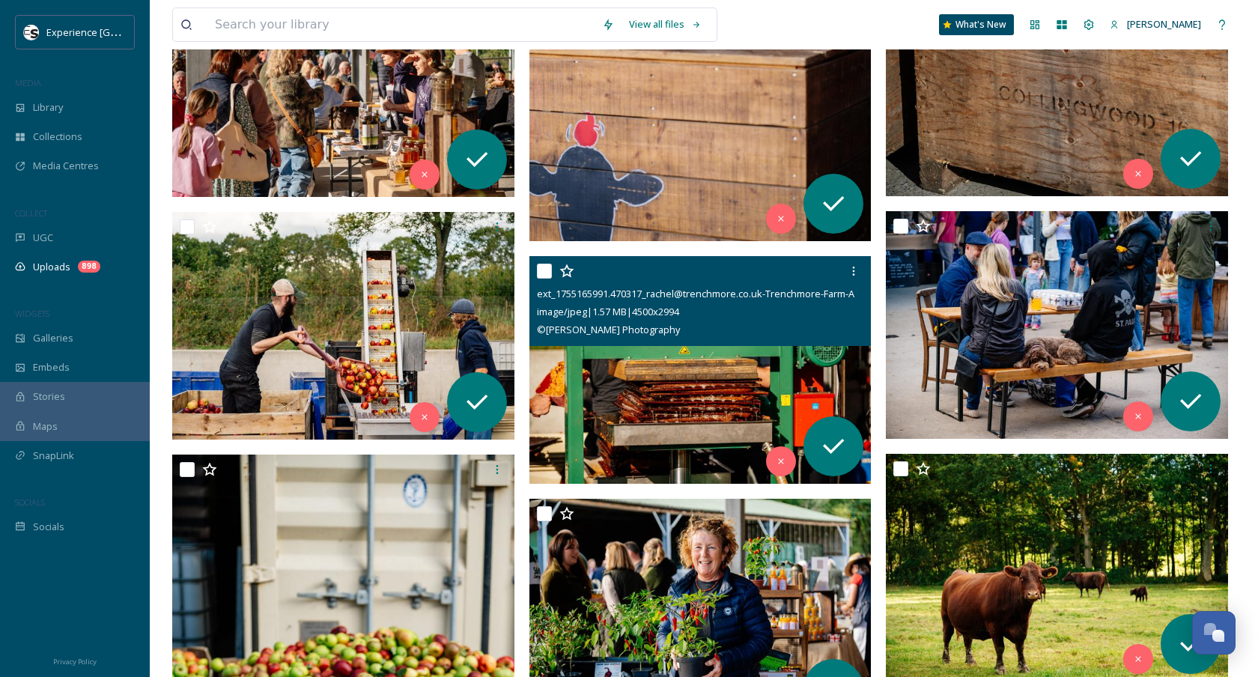
click at [616, 396] on img at bounding box center [700, 370] width 342 height 228
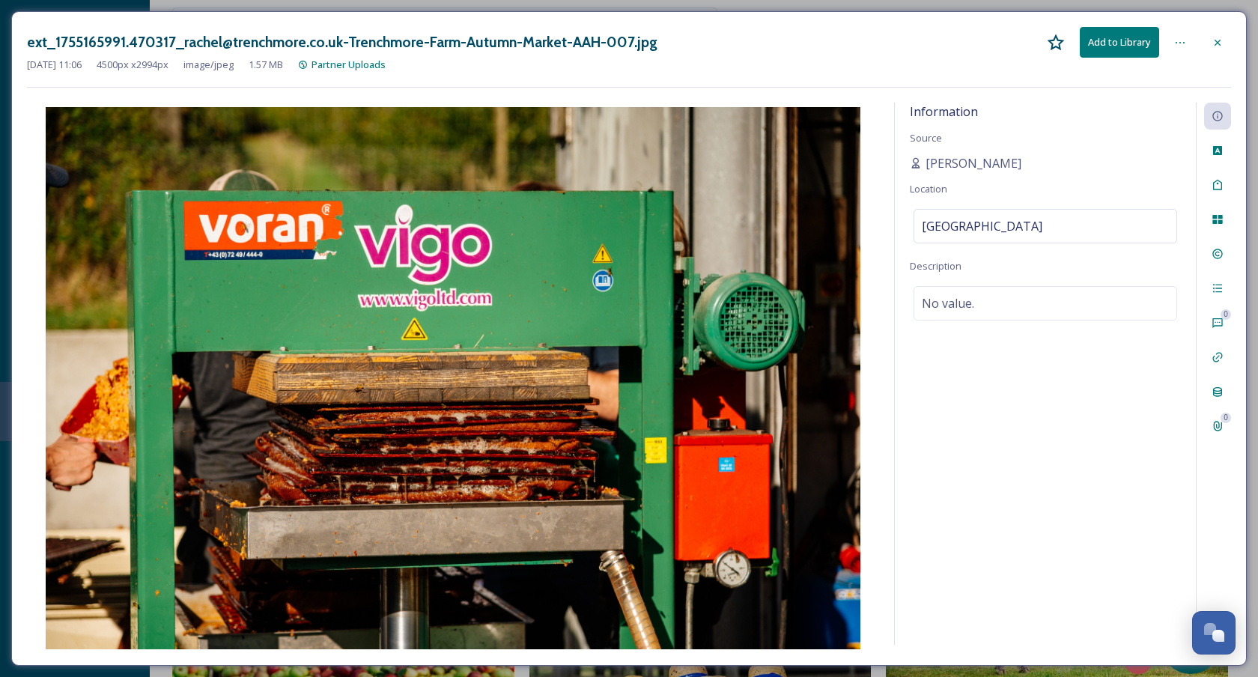
click at [1215, 39] on icon at bounding box center [1217, 42] width 6 height 6
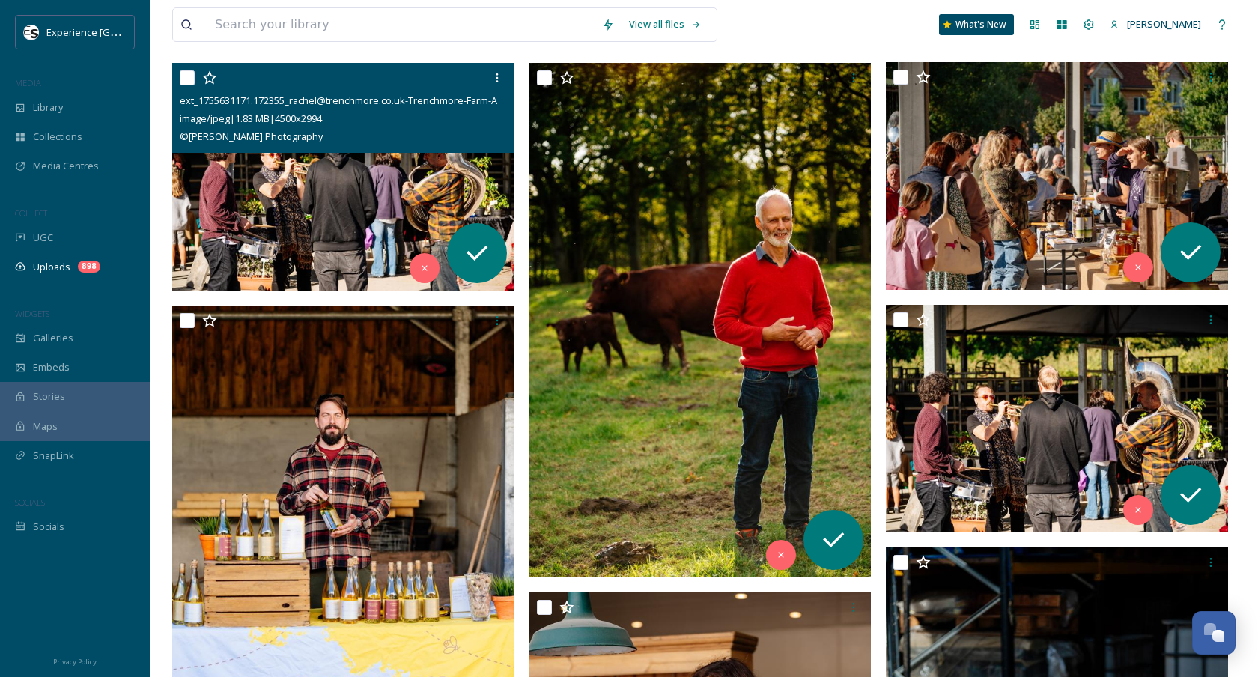
scroll to position [1121, 0]
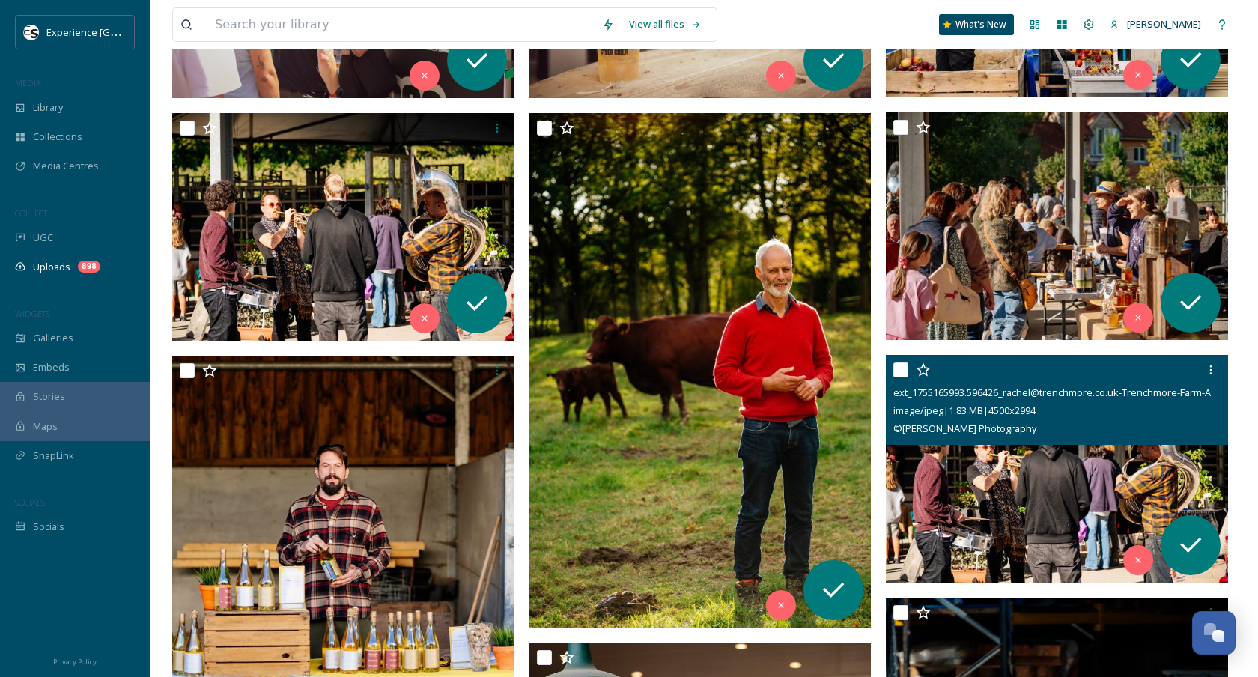
click at [1038, 469] on img at bounding box center [1057, 469] width 342 height 228
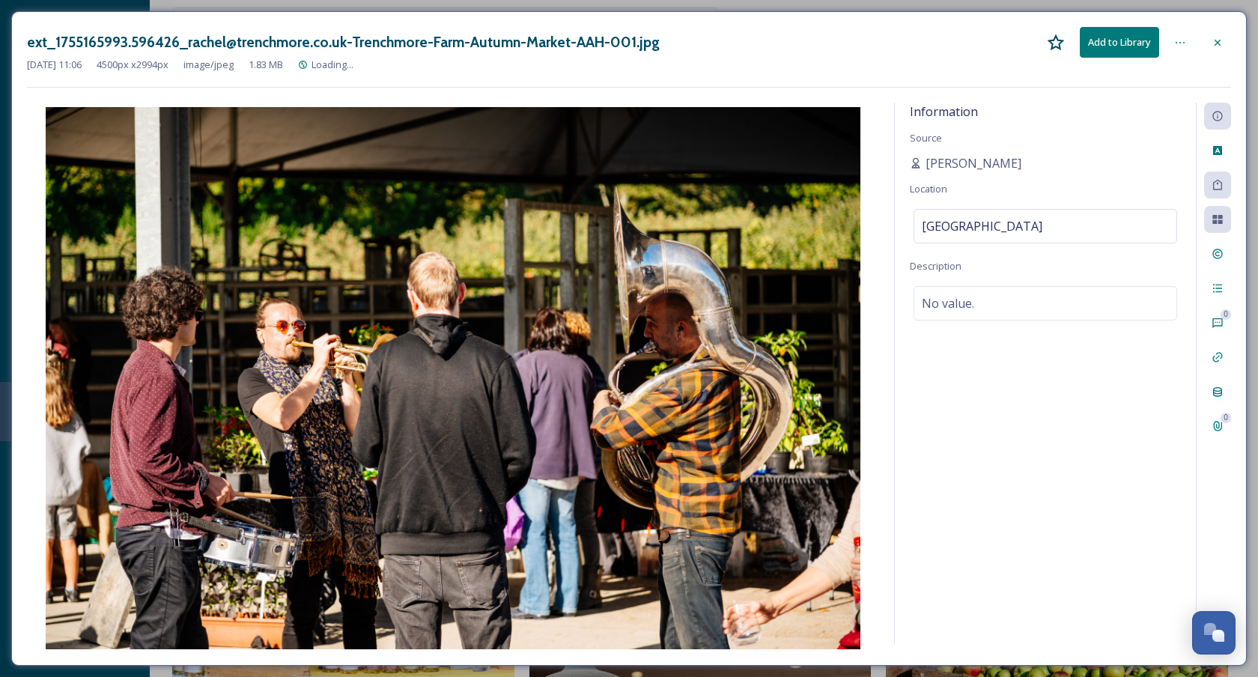
click at [1210, 41] on div at bounding box center [1217, 42] width 27 height 27
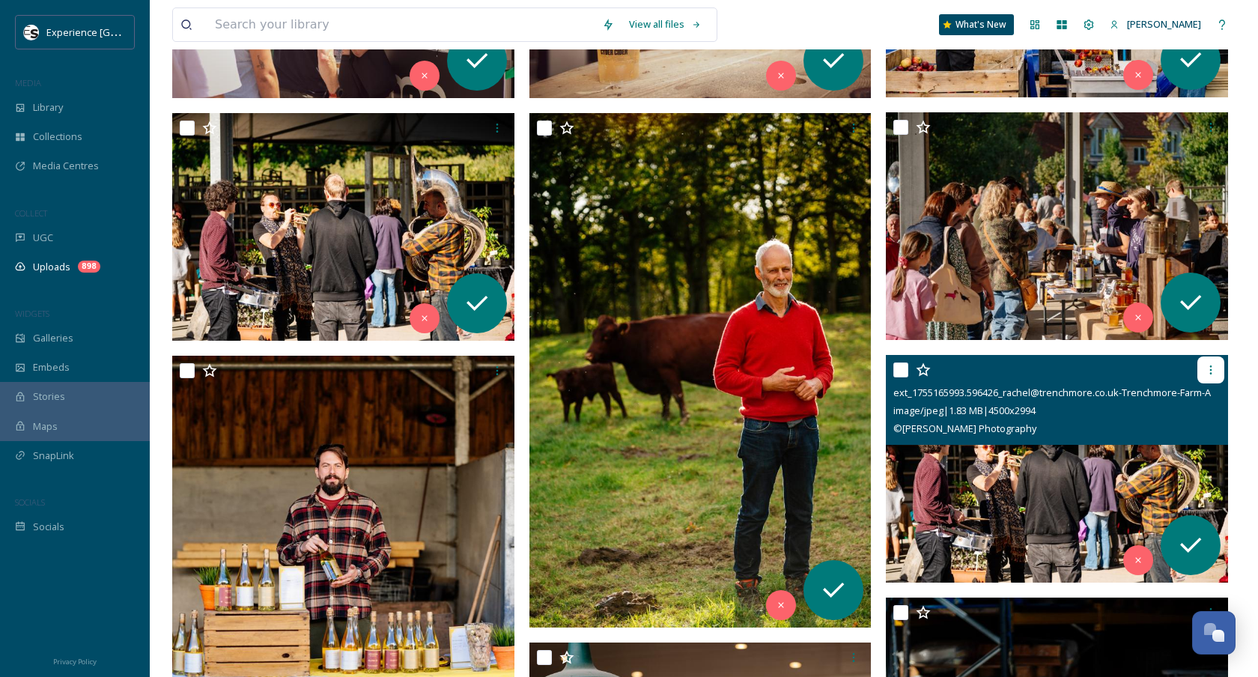
click at [1204, 362] on div at bounding box center [1210, 369] width 27 height 27
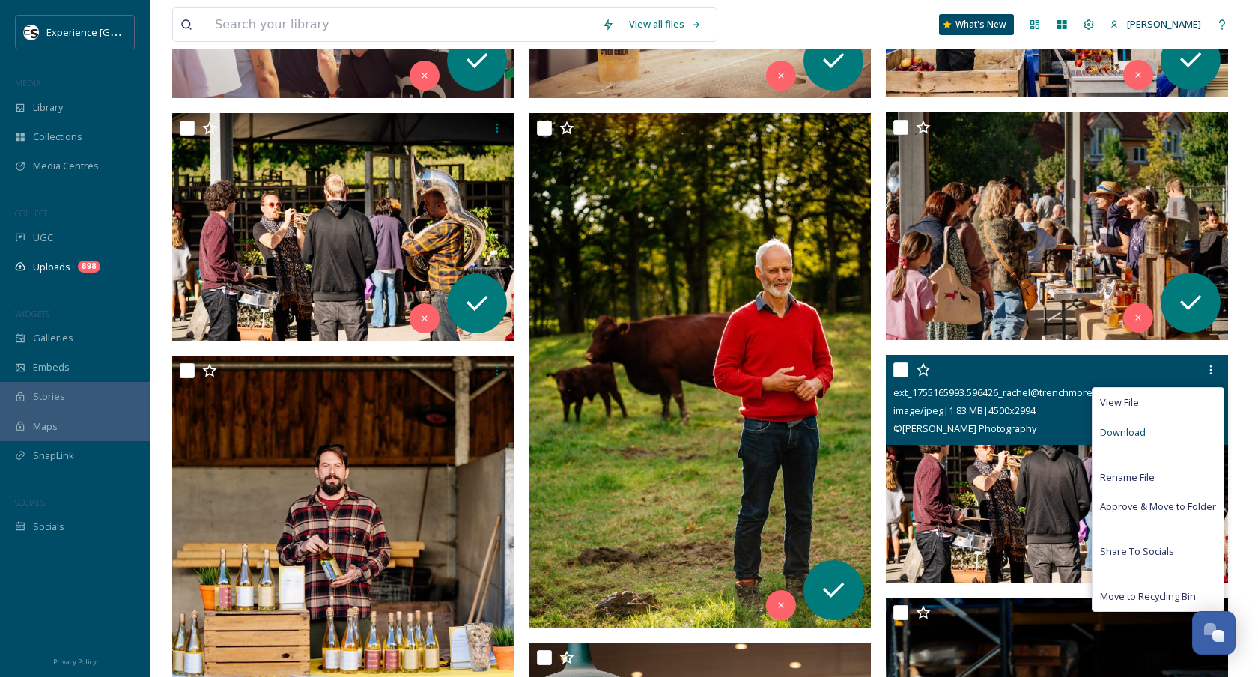
click at [1129, 427] on span "Download" at bounding box center [1123, 432] width 46 height 14
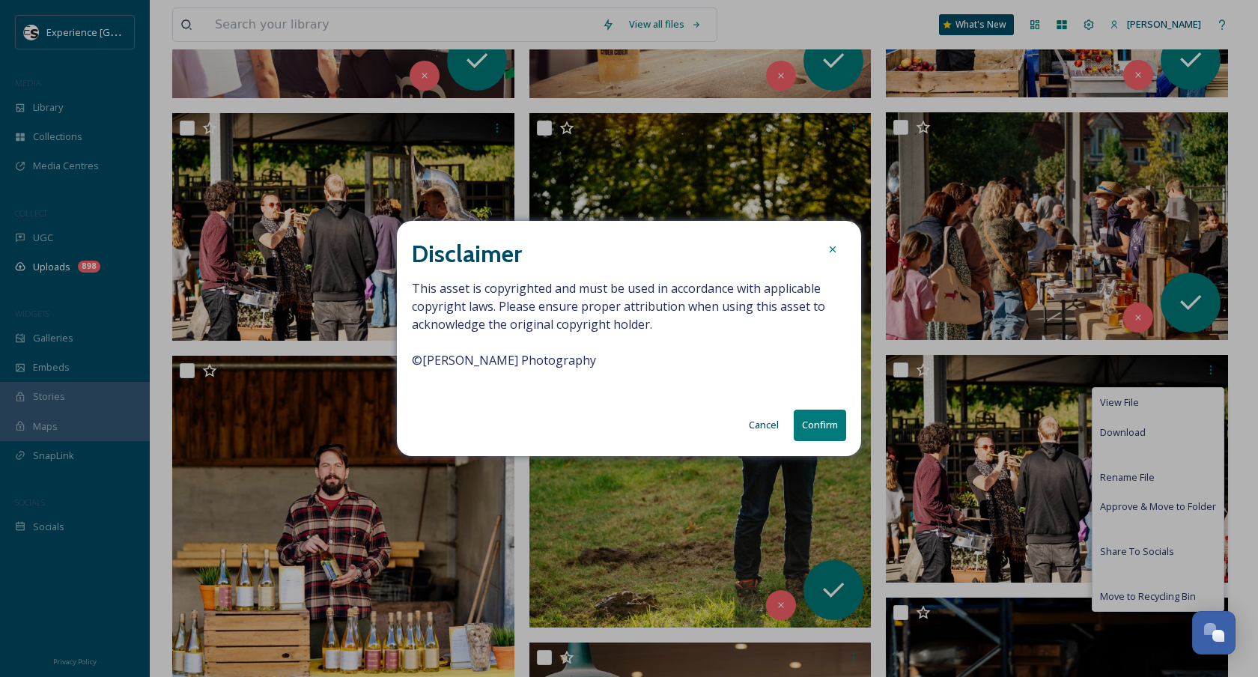
click at [822, 427] on button "Confirm" at bounding box center [819, 424] width 52 height 31
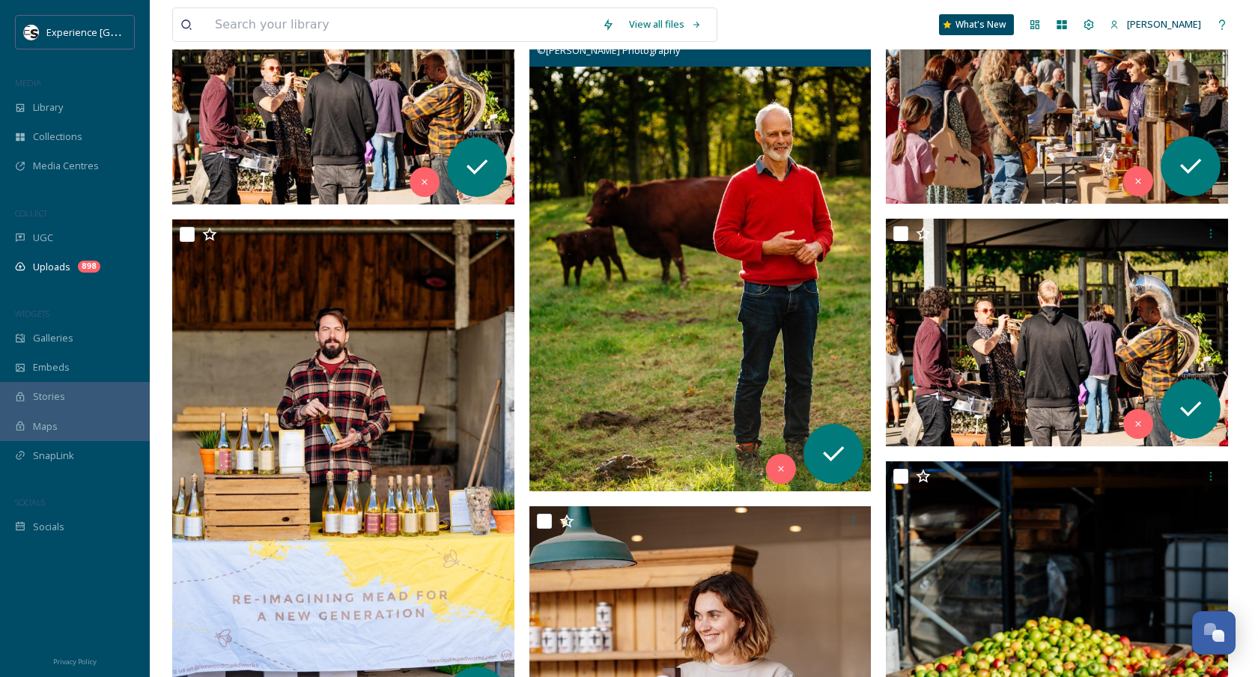
scroll to position [1113, 0]
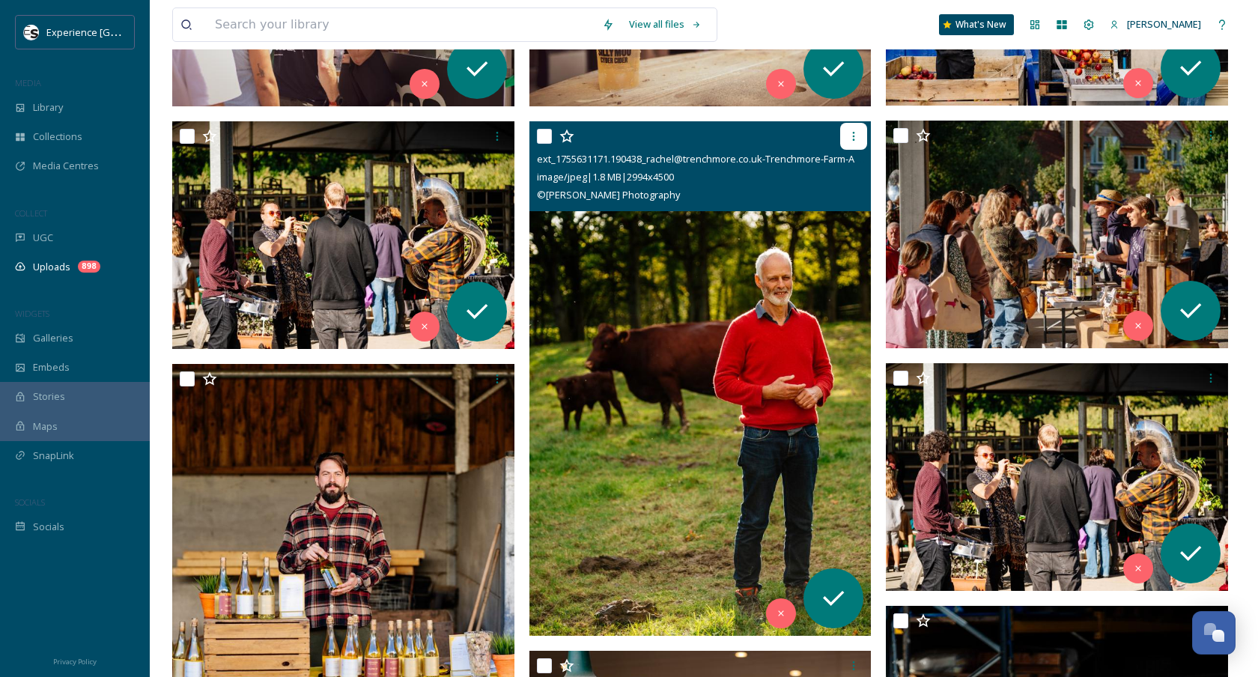
click at [851, 133] on icon at bounding box center [853, 136] width 12 height 12
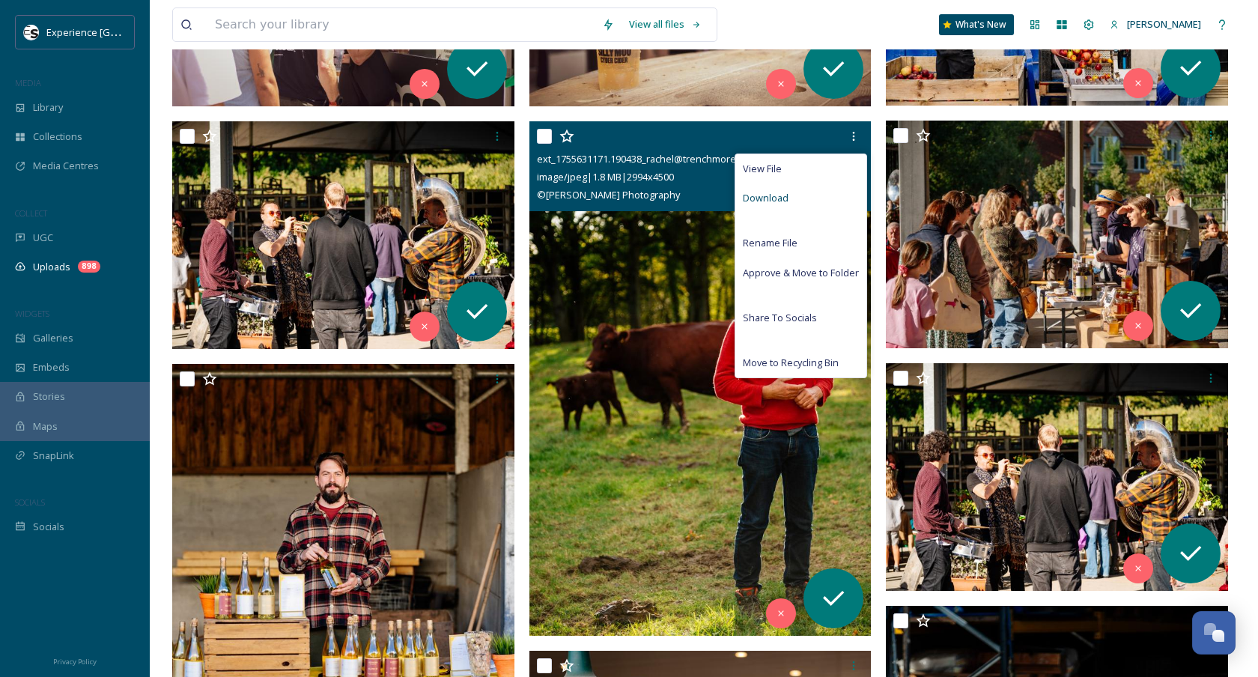
click at [801, 198] on div "Download" at bounding box center [800, 197] width 131 height 29
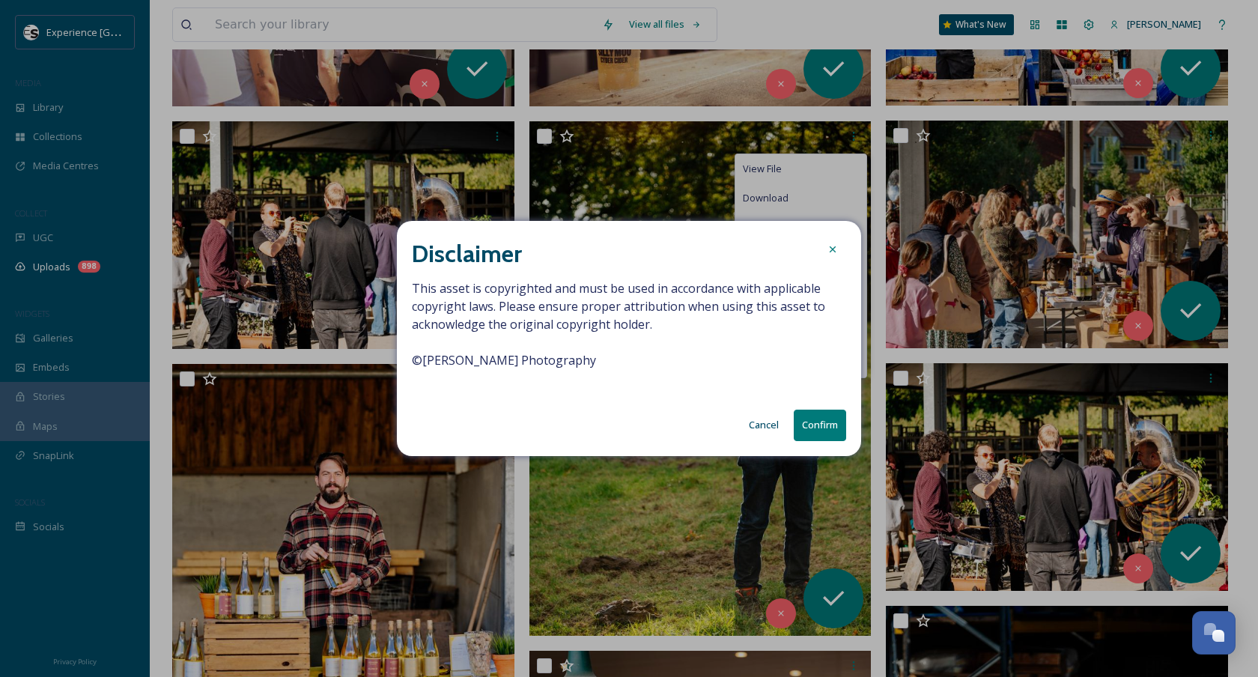
click at [821, 422] on button "Confirm" at bounding box center [819, 424] width 52 height 31
